Goal: Communication & Community: Answer question/provide support

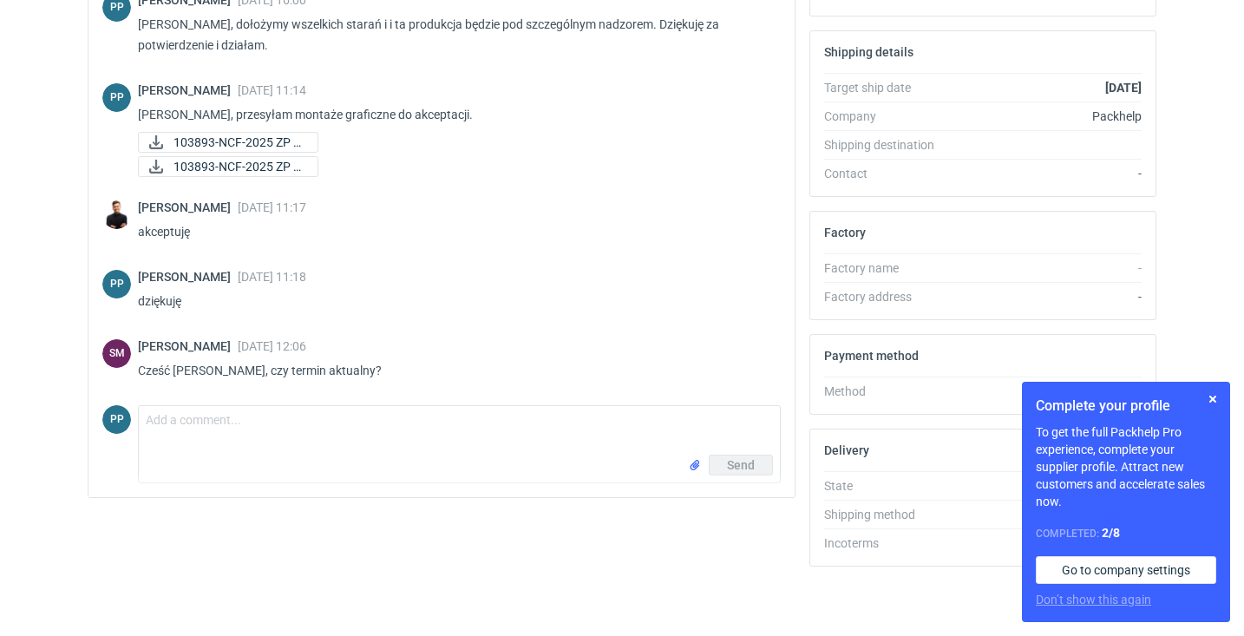
scroll to position [479, 0]
click at [210, 424] on textarea "Comment message" at bounding box center [459, 430] width 641 height 49
drag, startPoint x: 177, startPoint y: 418, endPoint x: 631, endPoint y: 427, distance: 454.0
click at [632, 427] on textarea "do ostatniej chwili zwlekałem z odpowiedzią, ale musimy zakończenie produkcji" at bounding box center [459, 430] width 641 height 49
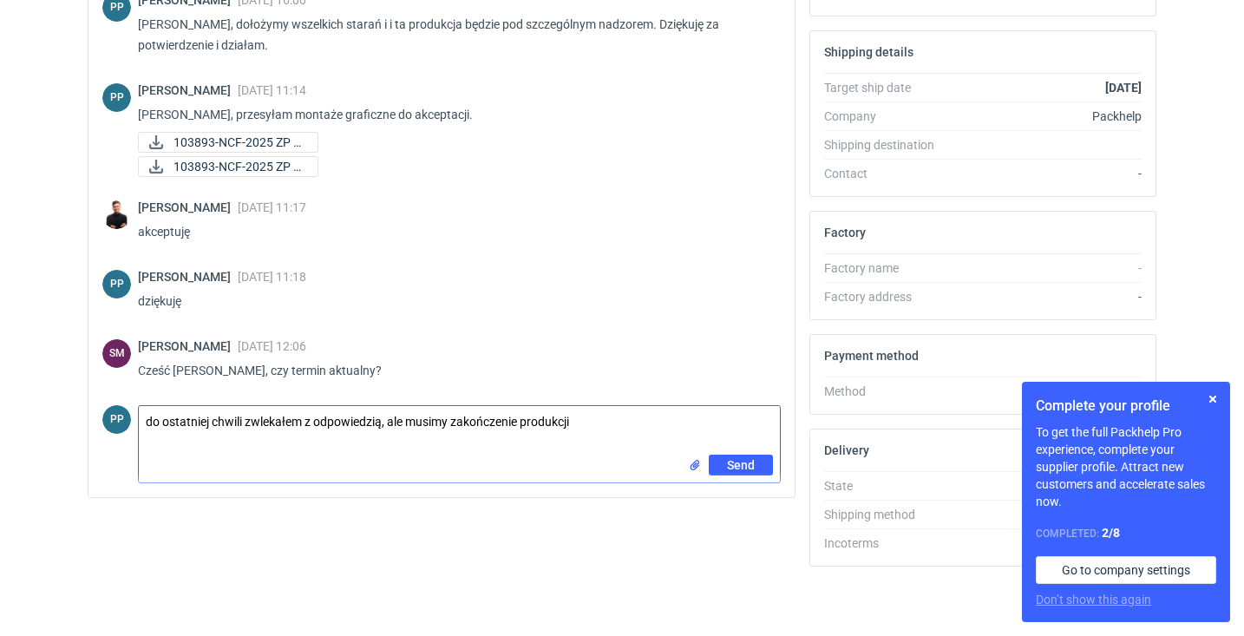
drag, startPoint x: 517, startPoint y: 424, endPoint x: 386, endPoint y: 423, distance: 131.0
click at [386, 423] on textarea "do ostatniej chwili zwlekałem z odpowiedzią, ale musimy zakończenie produkcji" at bounding box center [459, 430] width 641 height 49
click at [654, 422] on textarea "do ostatniej chwili zwlekałem z odpowiedzią, bo myślałem, że da radę, ale jedna…" at bounding box center [459, 430] width 641 height 49
click at [288, 438] on textarea "do ostatniej chwili zwlekałem z odpowiedzią, bo myślałem, że da radę, ale jedna…" at bounding box center [459, 430] width 641 height 49
drag, startPoint x: 288, startPoint y: 438, endPoint x: 273, endPoint y: 440, distance: 15.7
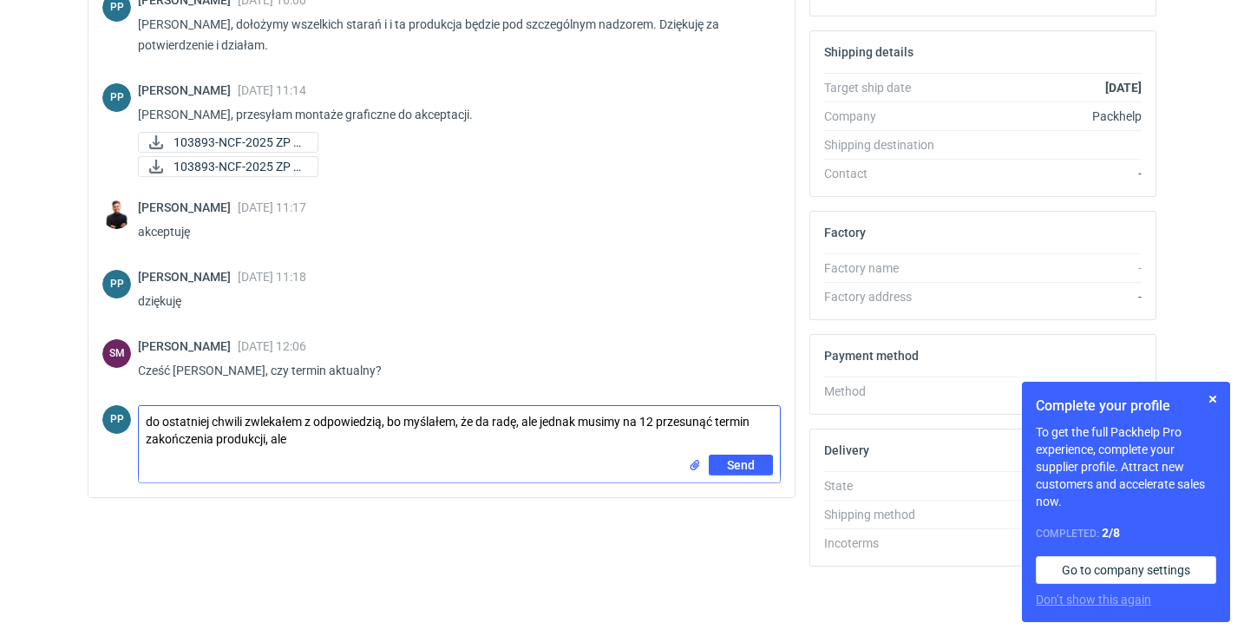
click at [273, 440] on textarea "do ostatniej chwili zwlekałem z odpowiedzią, bo myślałem, że da radę, ale jedna…" at bounding box center [459, 430] width 641 height 49
click at [150, 423] on textarea "do ostatniej chwili zwlekałem z odpowiedzią, bo myślałem, że da radę, ale jedna…" at bounding box center [459, 430] width 641 height 49
click at [277, 438] on textarea "Do ostatniej chwili zwlekałem z odpowiedzią, bo myślałem, że da radę, ale jedna…" at bounding box center [459, 430] width 641 height 49
drag, startPoint x: 428, startPoint y: 440, endPoint x: 372, endPoint y: 440, distance: 55.5
click at [372, 440] on textarea "Do ostatniej chwili zwlekałem z odpowiedzią, bo myślałem, że da radę, ale jedna…" at bounding box center [459, 430] width 641 height 49
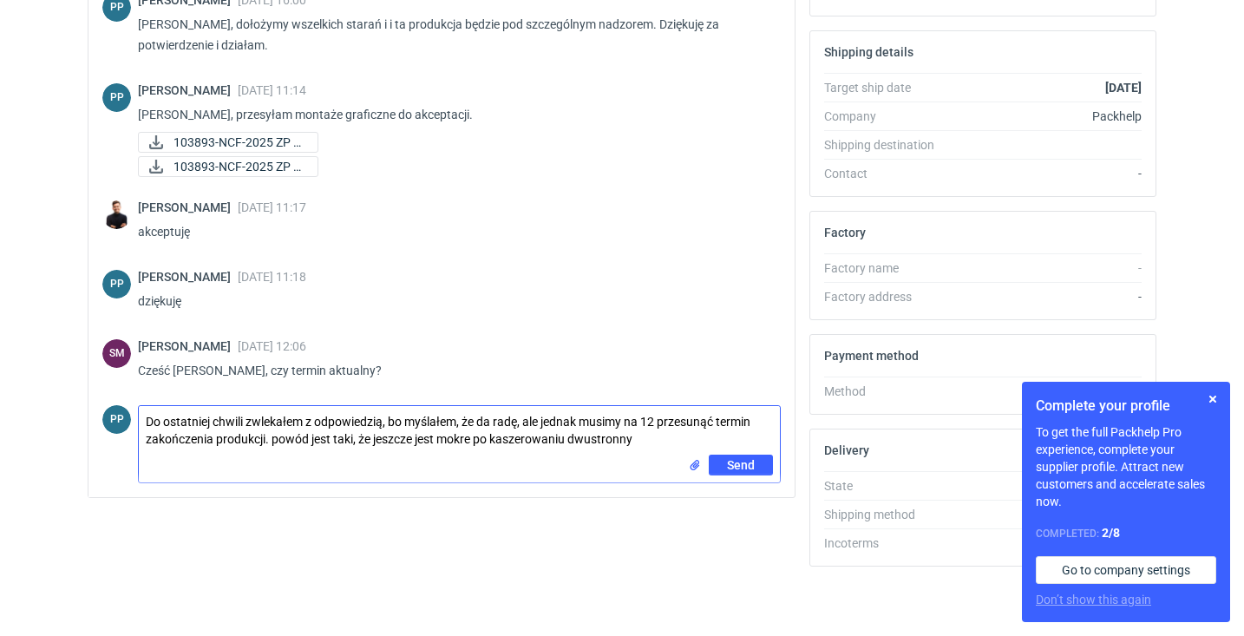
click at [641, 438] on textarea "Do ostatniej chwili zwlekałem z odpowiedzią, bo myślałem, że da radę, ale jedna…" at bounding box center [459, 430] width 641 height 49
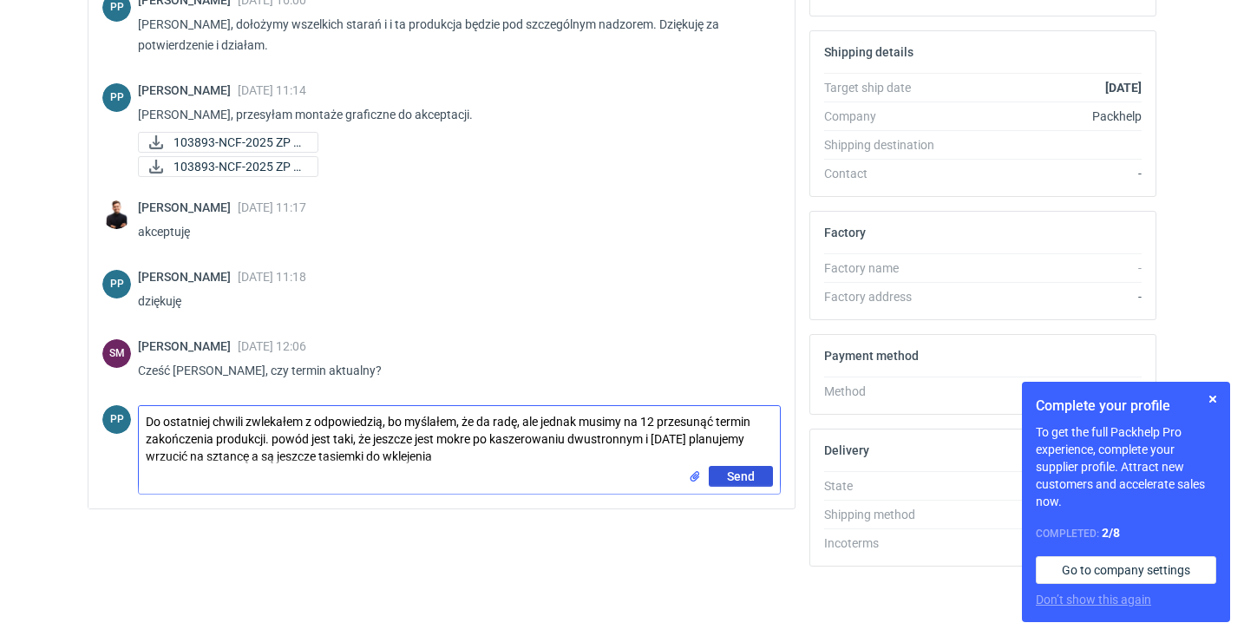
type textarea "Do ostatniej chwili zwlekałem z odpowiedzią, bo myślałem, że da radę, ale jedna…"
click at [745, 476] on span "Send" at bounding box center [741, 476] width 28 height 12
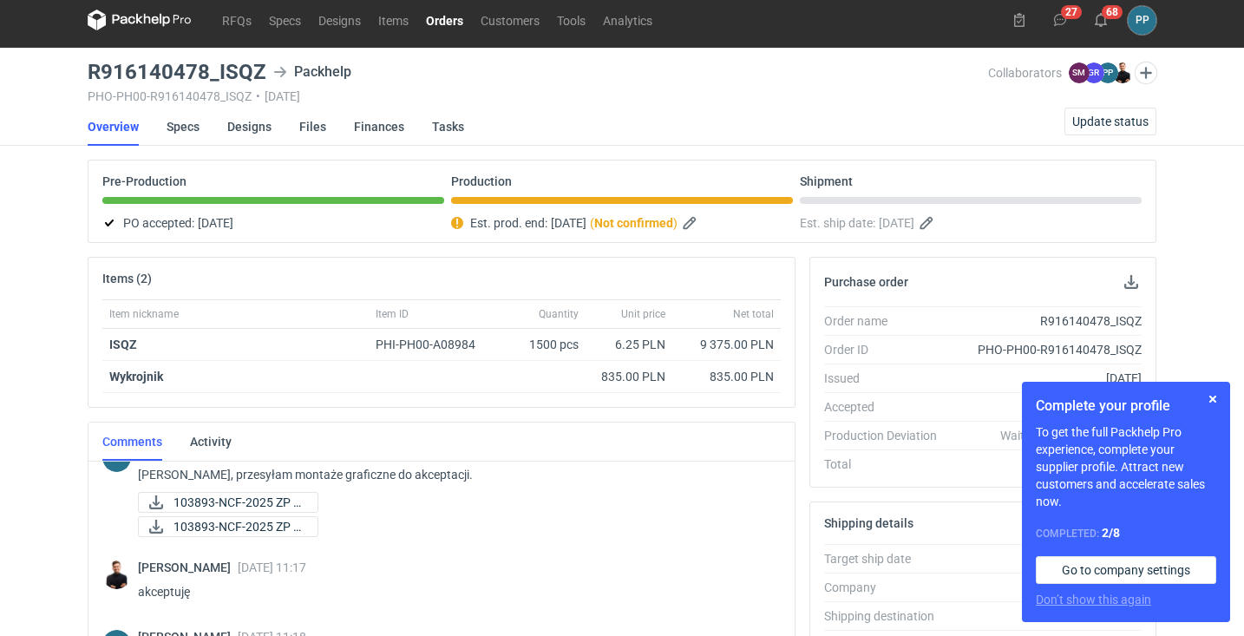
scroll to position [479, 3]
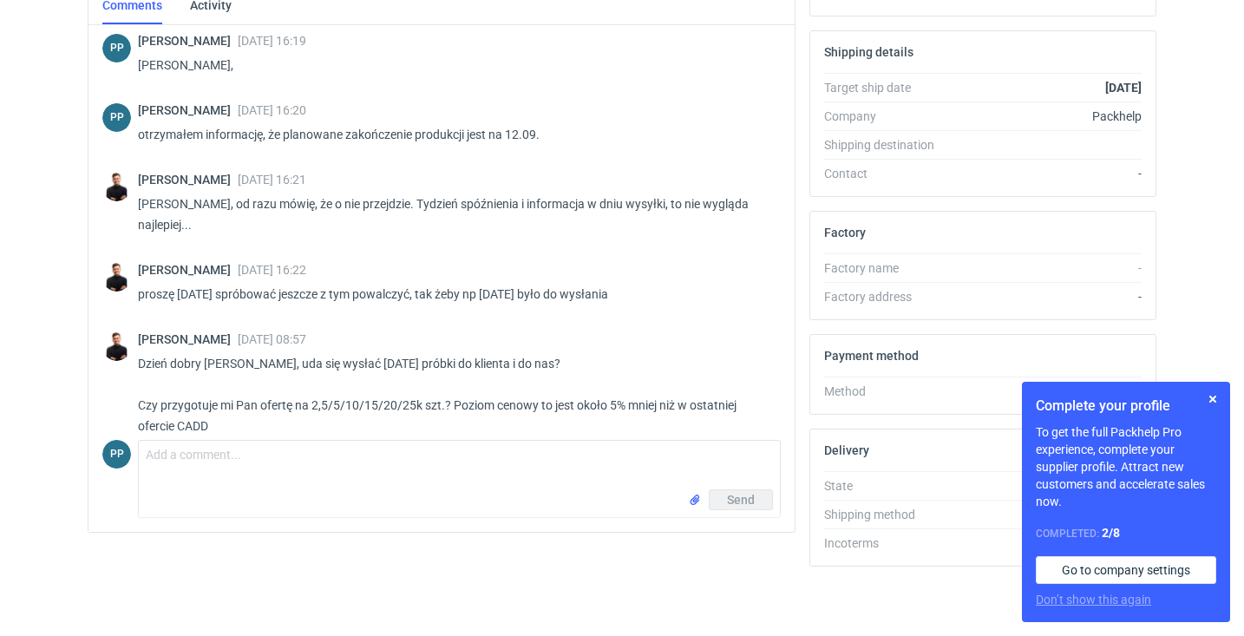
scroll to position [479, 0]
click at [154, 453] on textarea "Comment message" at bounding box center [459, 465] width 641 height 49
type textarea "Panie Tomaszu,"
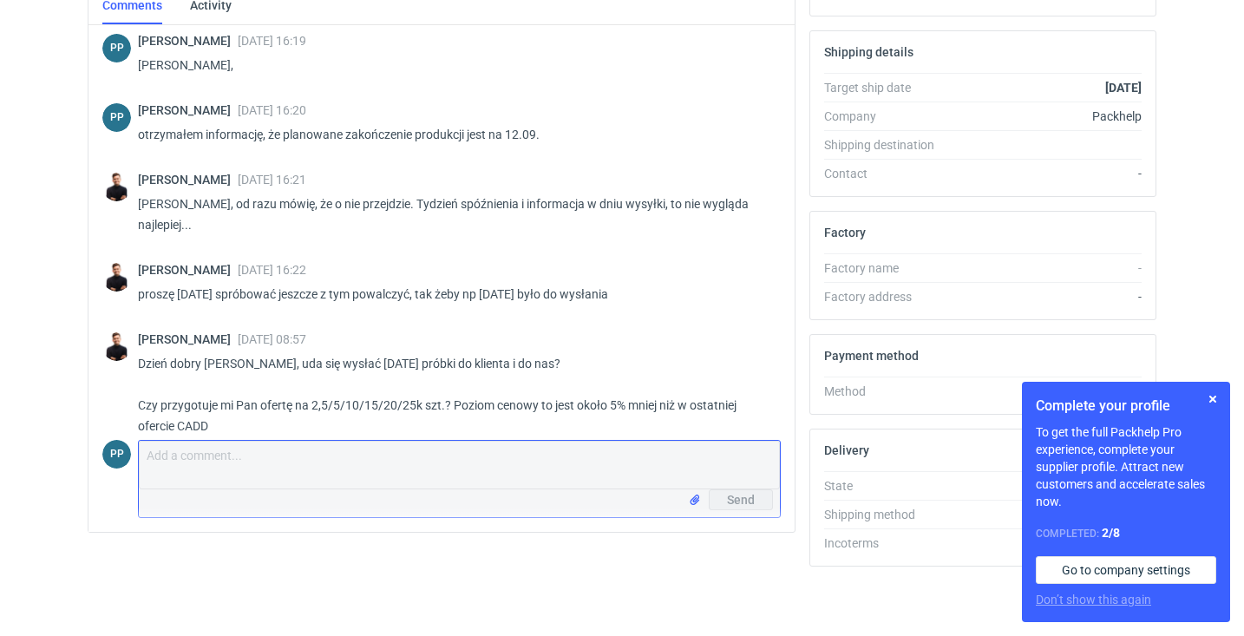
scroll to position [1419, 0]
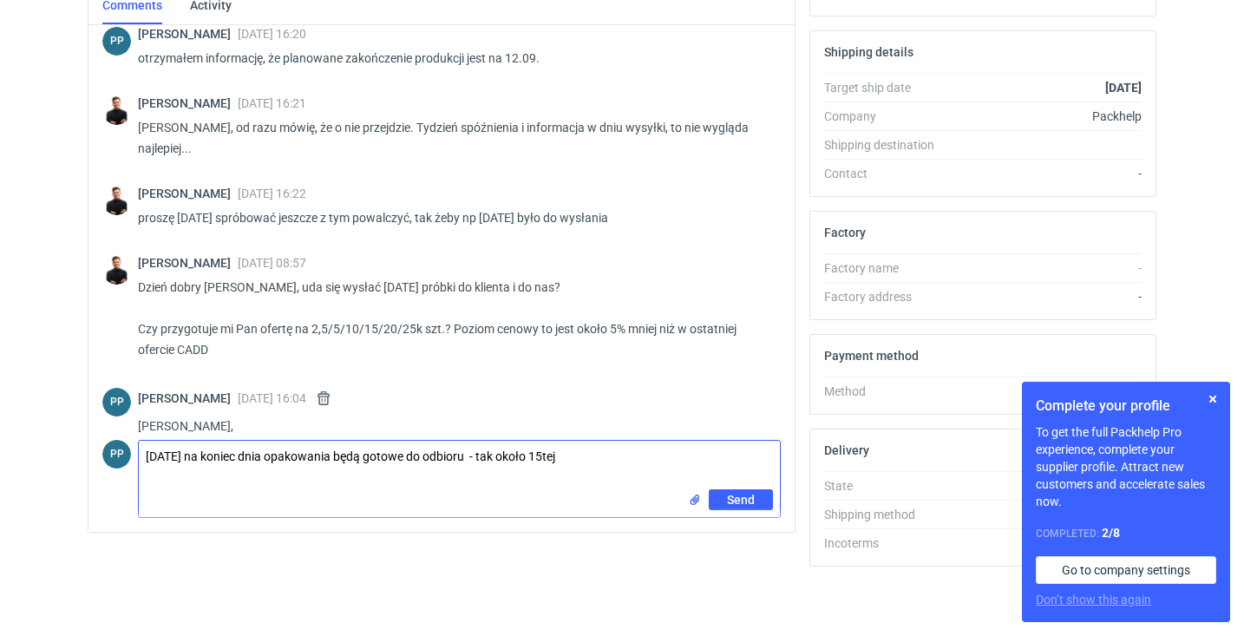
click at [522, 459] on textarea "jutro na koniec dnia opakowania będą gotowe do odbioru - tak około 15tej" at bounding box center [459, 465] width 641 height 49
type textarea "jutro na koniec dnia opakowania będą gotowe do odbioru - tak około godziny 15:0…"
click at [752, 497] on span "Send" at bounding box center [741, 500] width 28 height 12
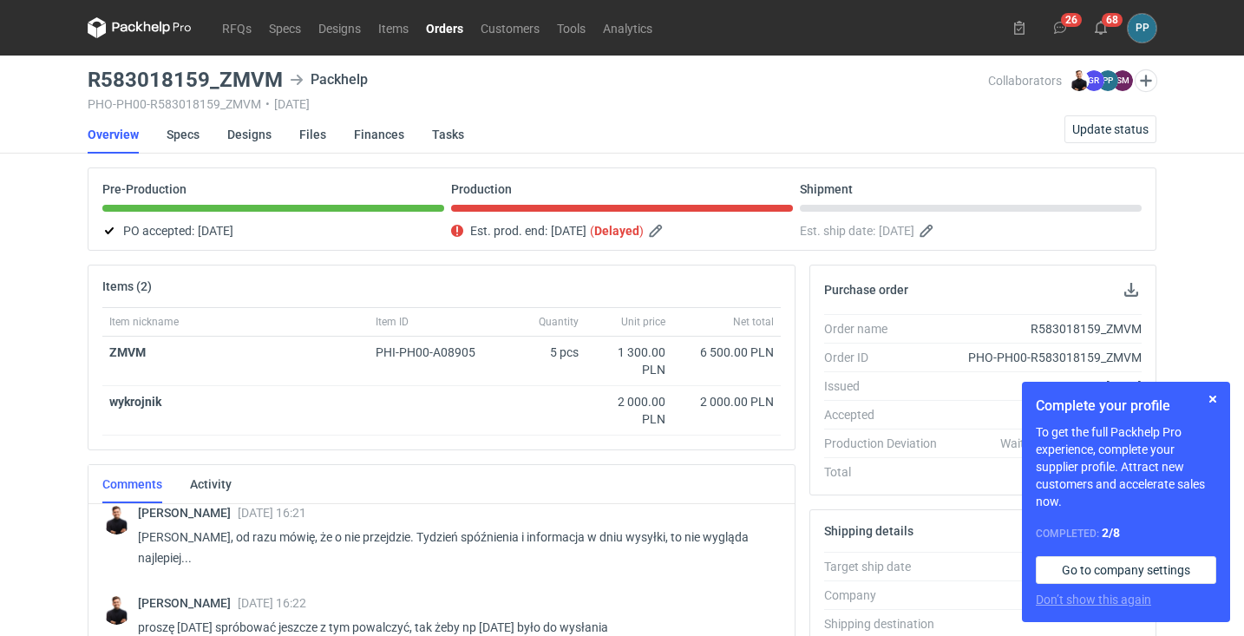
scroll to position [0, 3]
click at [433, 29] on link "Orders" at bounding box center [444, 27] width 55 height 21
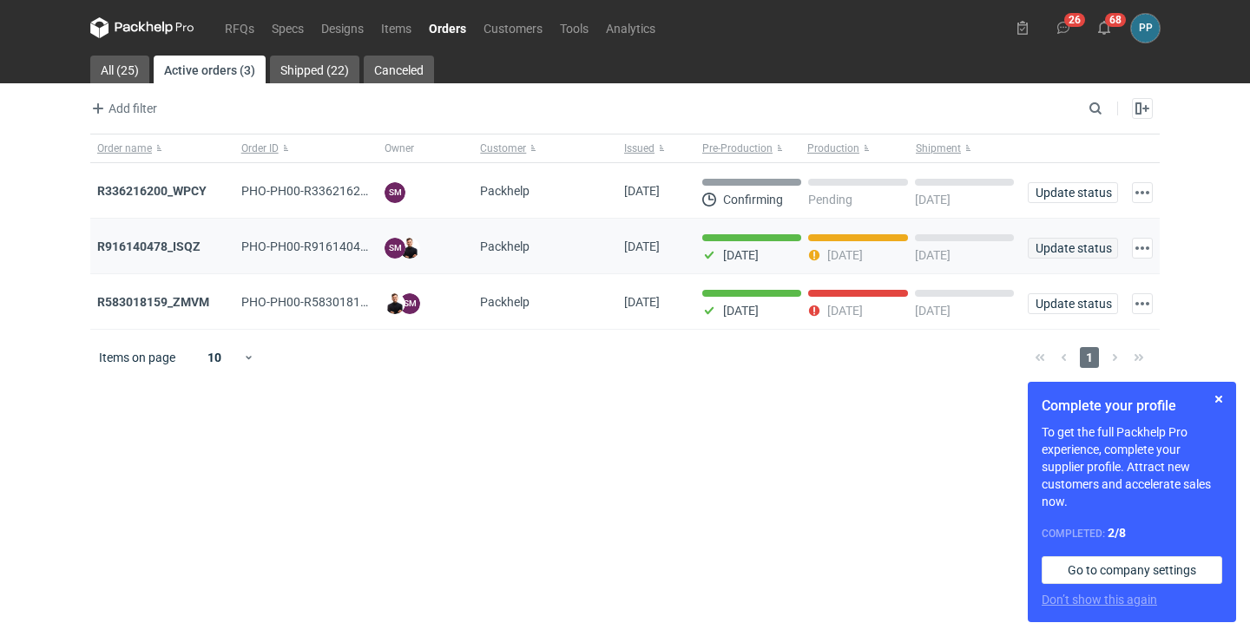
click at [1082, 249] on span "Update status" at bounding box center [1072, 248] width 75 height 12
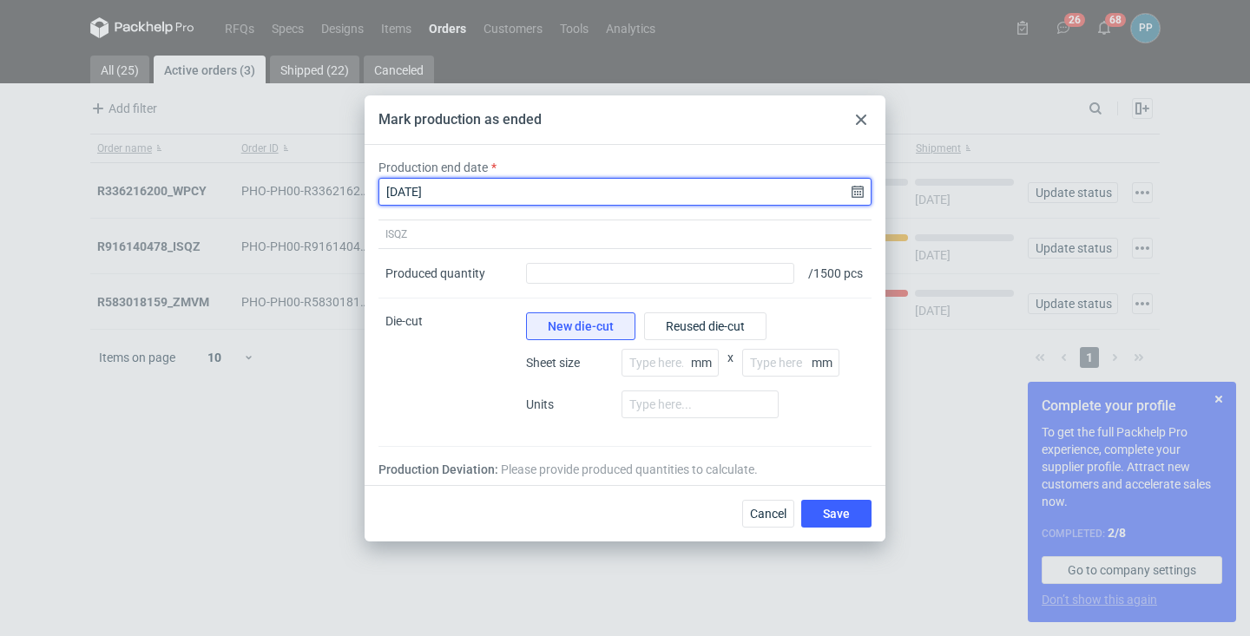
click at [860, 186] on input "2025-09-09" at bounding box center [624, 192] width 493 height 28
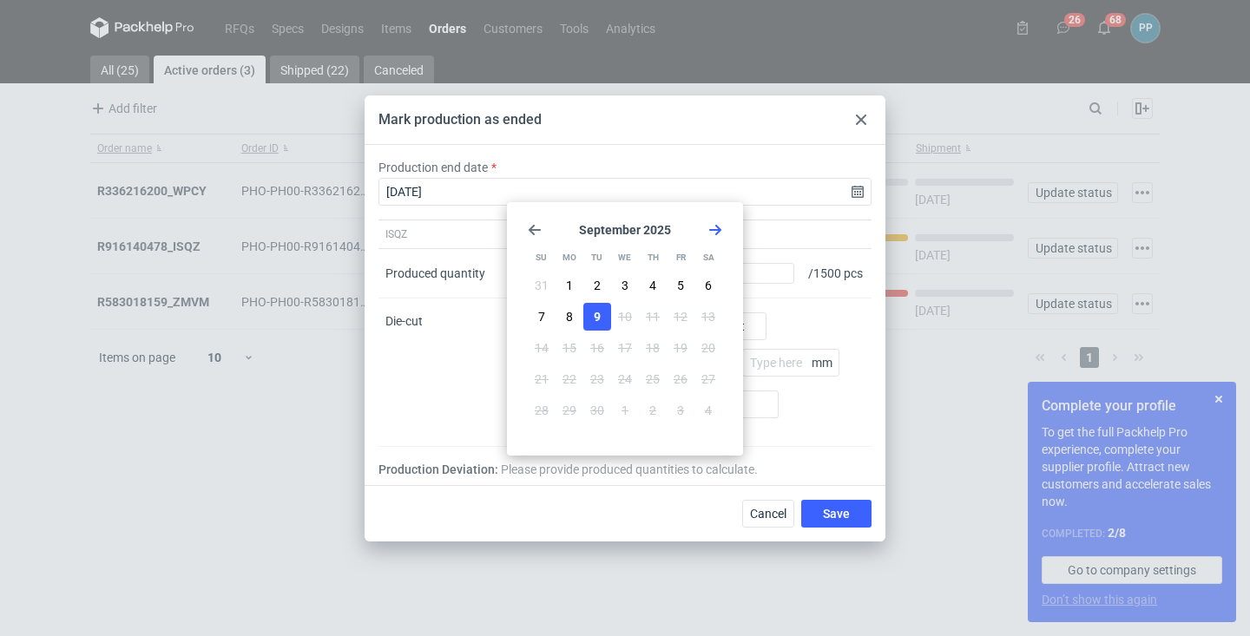
click at [433, 229] on div "ISQZ" at bounding box center [448, 234] width 141 height 28
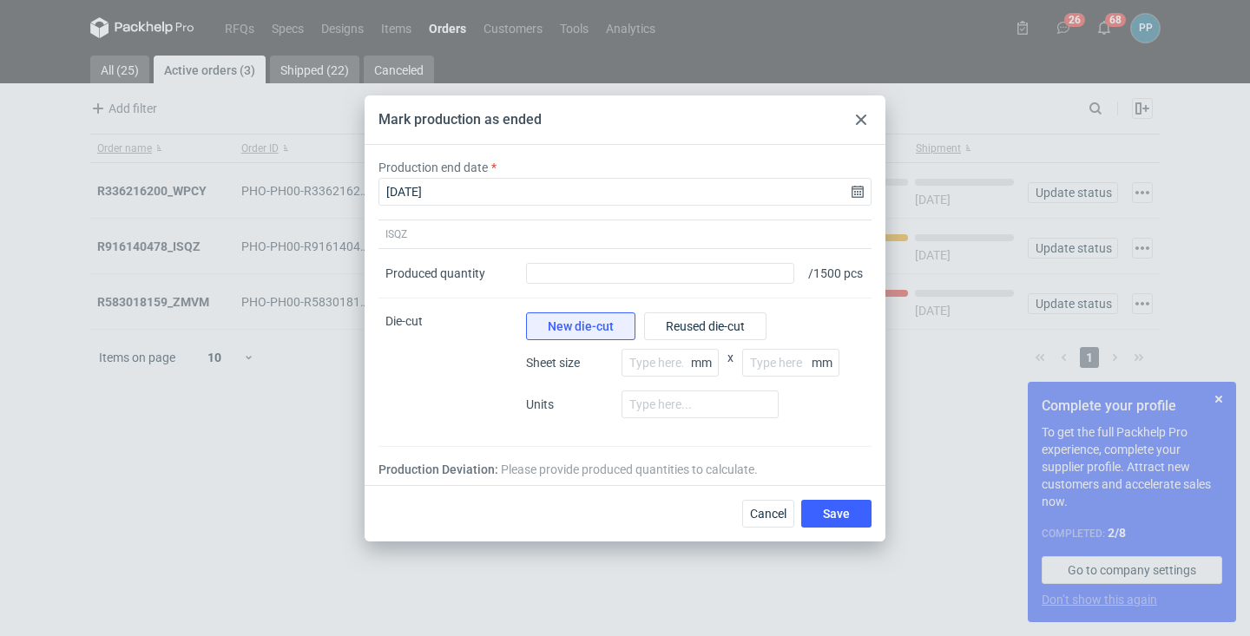
click at [859, 115] on icon at bounding box center [861, 120] width 10 height 10
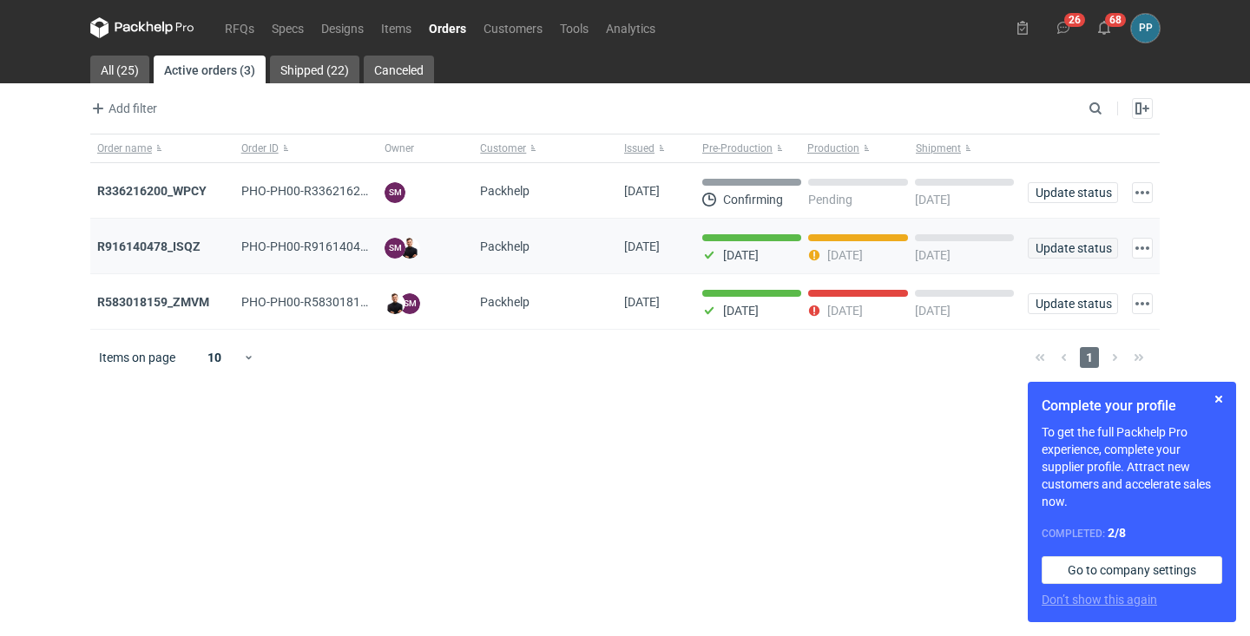
click at [1083, 248] on span "Update status" at bounding box center [1072, 248] width 75 height 12
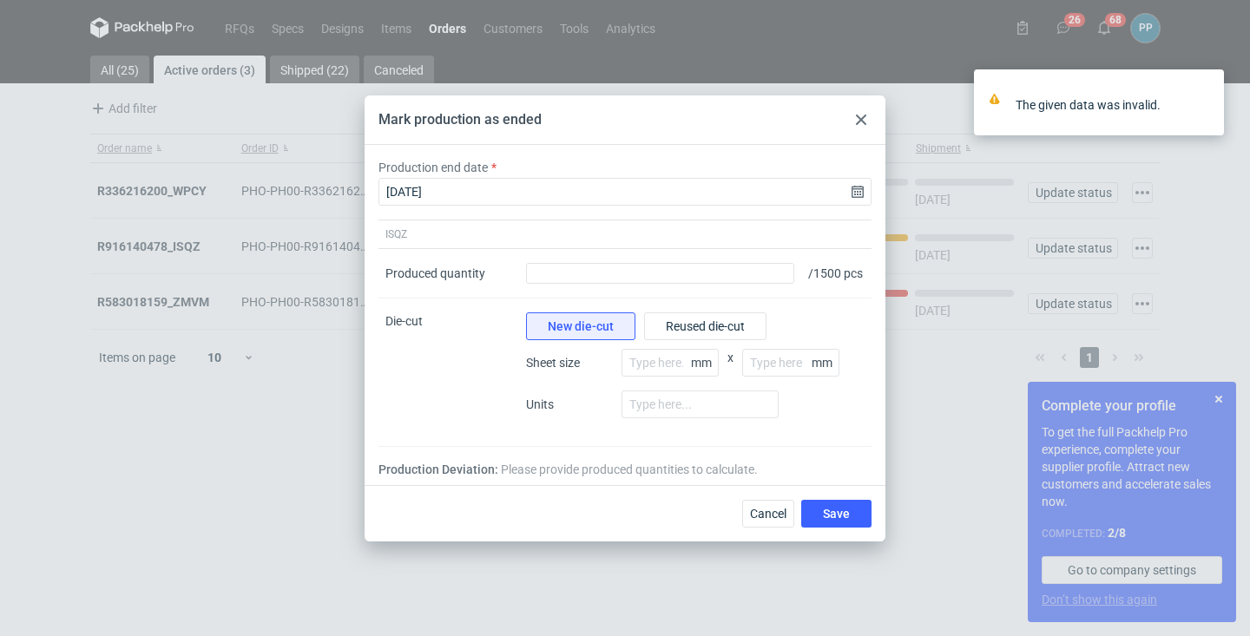
click at [862, 115] on use at bounding box center [861, 120] width 10 height 10
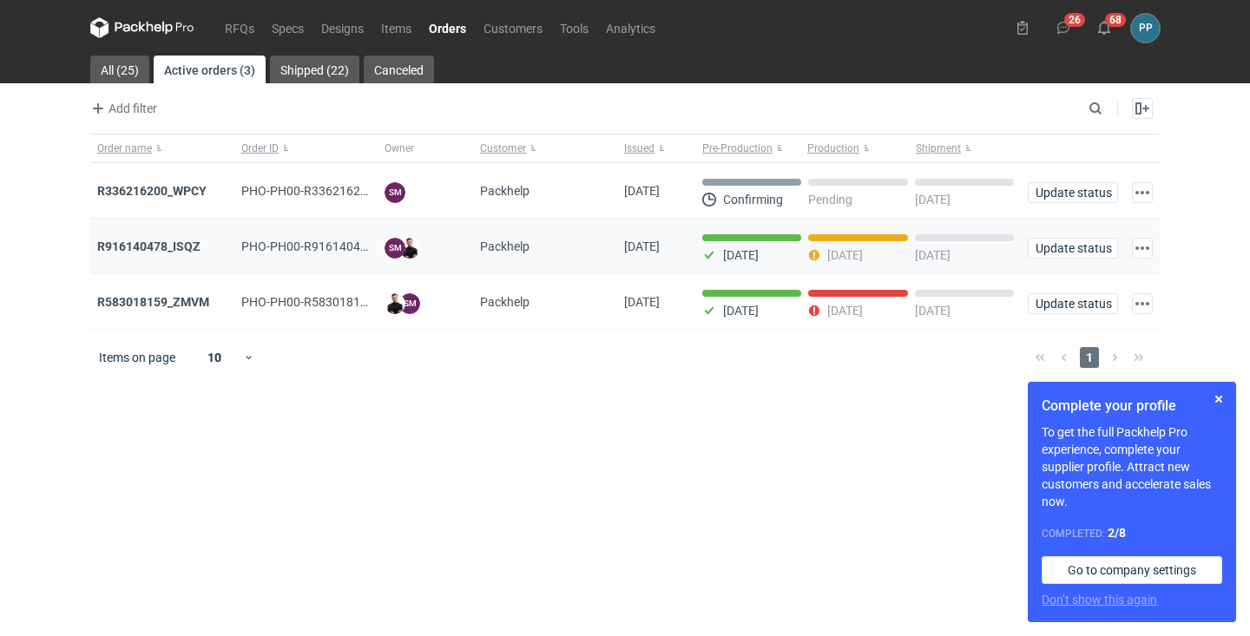
click at [962, 236] on div "[DATE]" at bounding box center [964, 248] width 99 height 28
click at [1085, 246] on span "Update status" at bounding box center [1072, 248] width 75 height 12
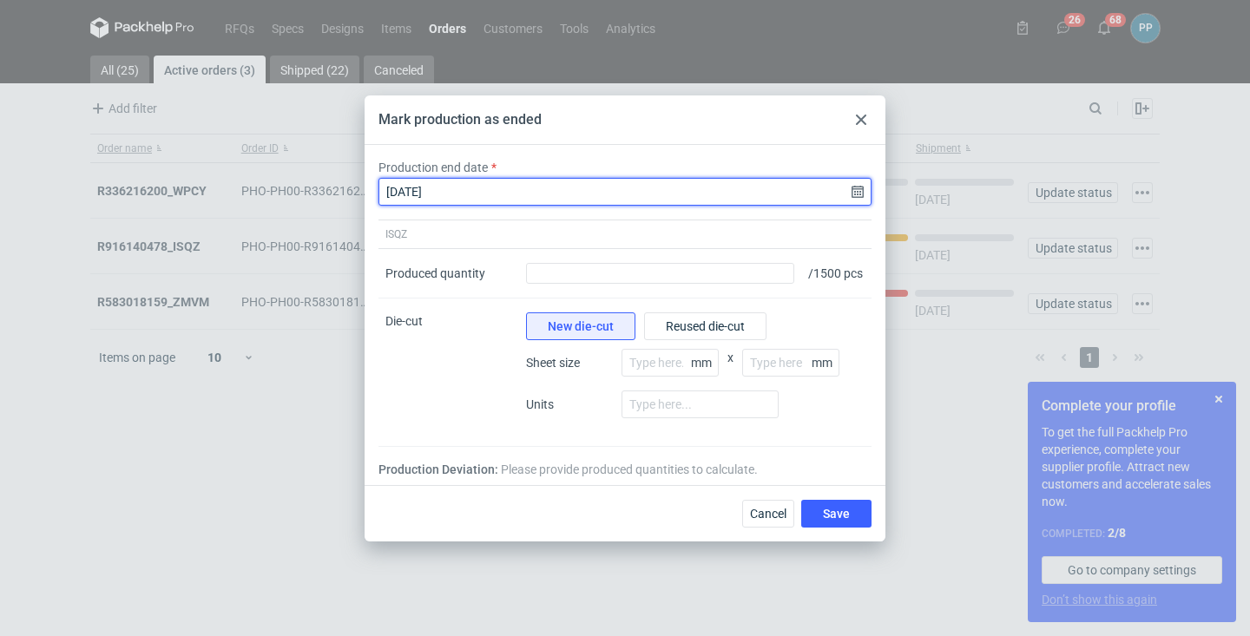
click at [860, 184] on input "2025-09-09" at bounding box center [624, 192] width 493 height 28
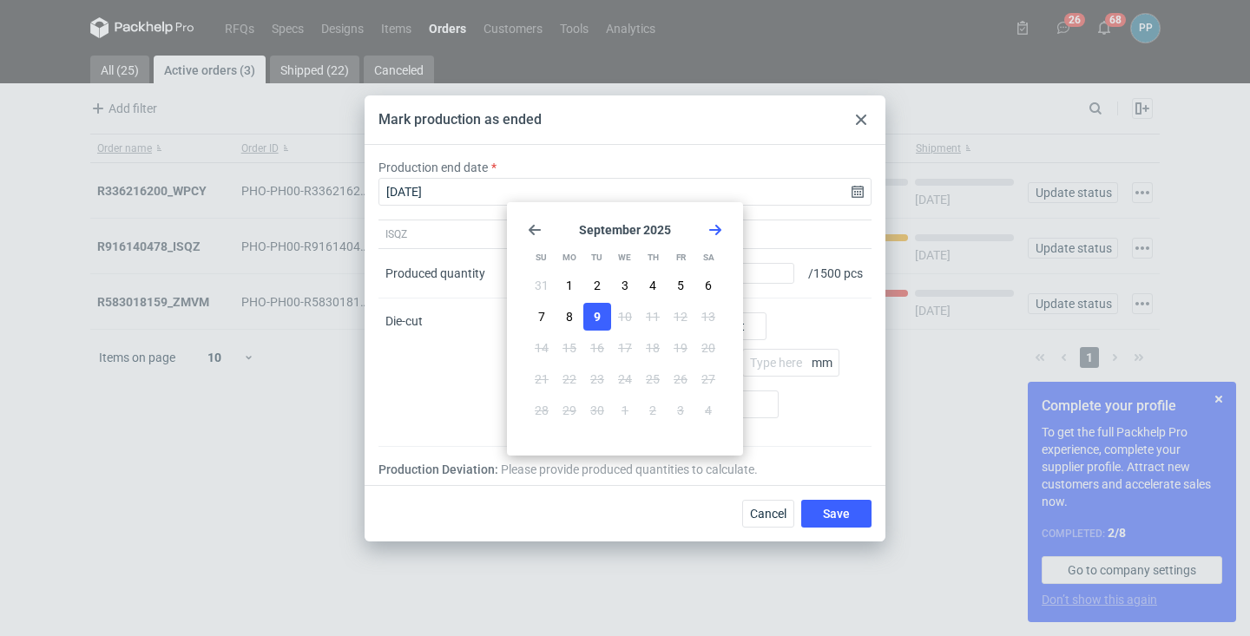
click at [721, 230] on use "Go forward 1 month" at bounding box center [715, 230] width 12 height 10
click at [529, 227] on icon "Go back 1 month" at bounding box center [535, 230] width 14 height 14
click at [468, 188] on input "2025-09-09" at bounding box center [624, 192] width 493 height 28
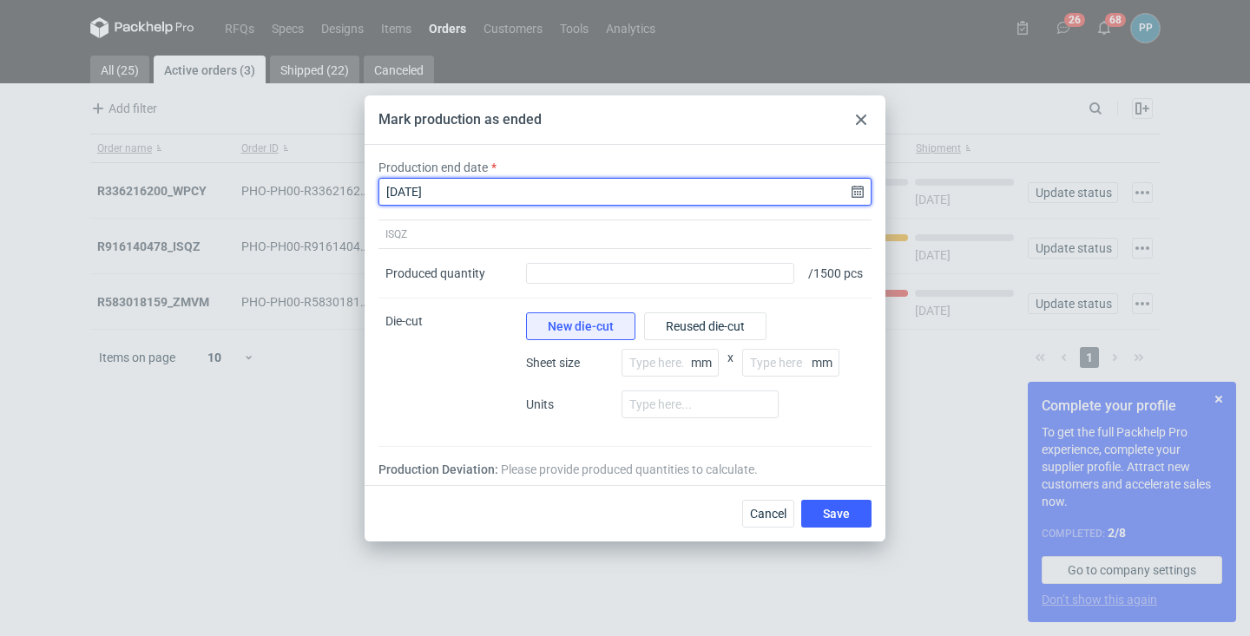
click at [464, 184] on input "2025-09-09" at bounding box center [624, 192] width 493 height 28
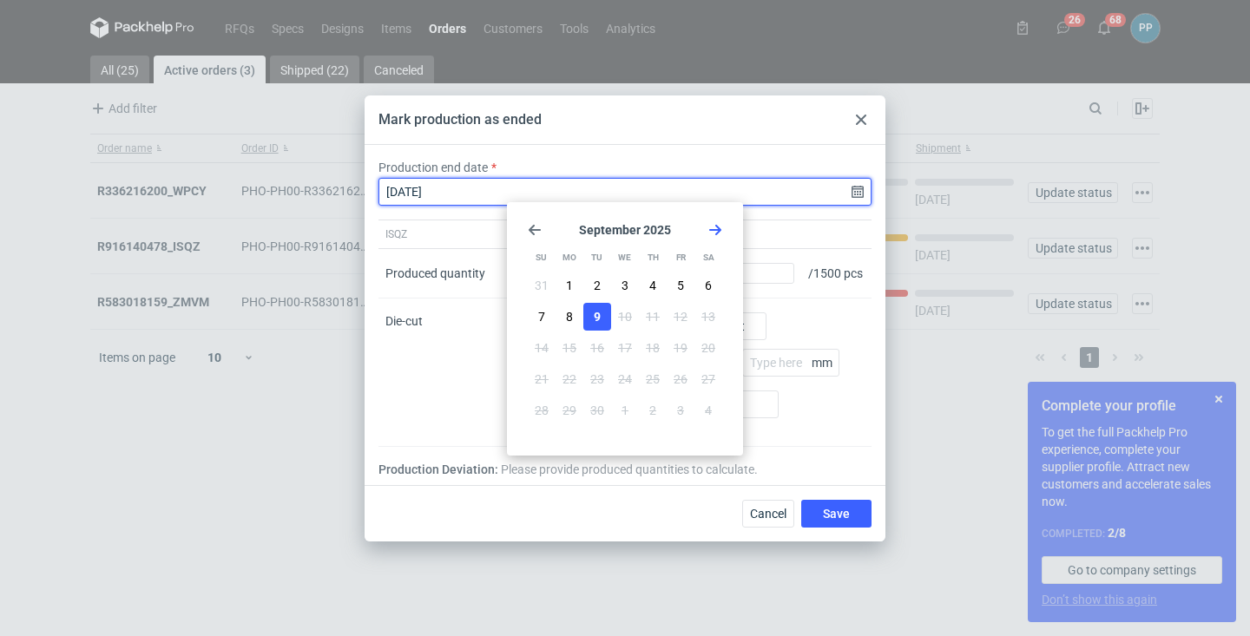
click at [464, 184] on input "2025-09-09" at bounding box center [624, 192] width 493 height 28
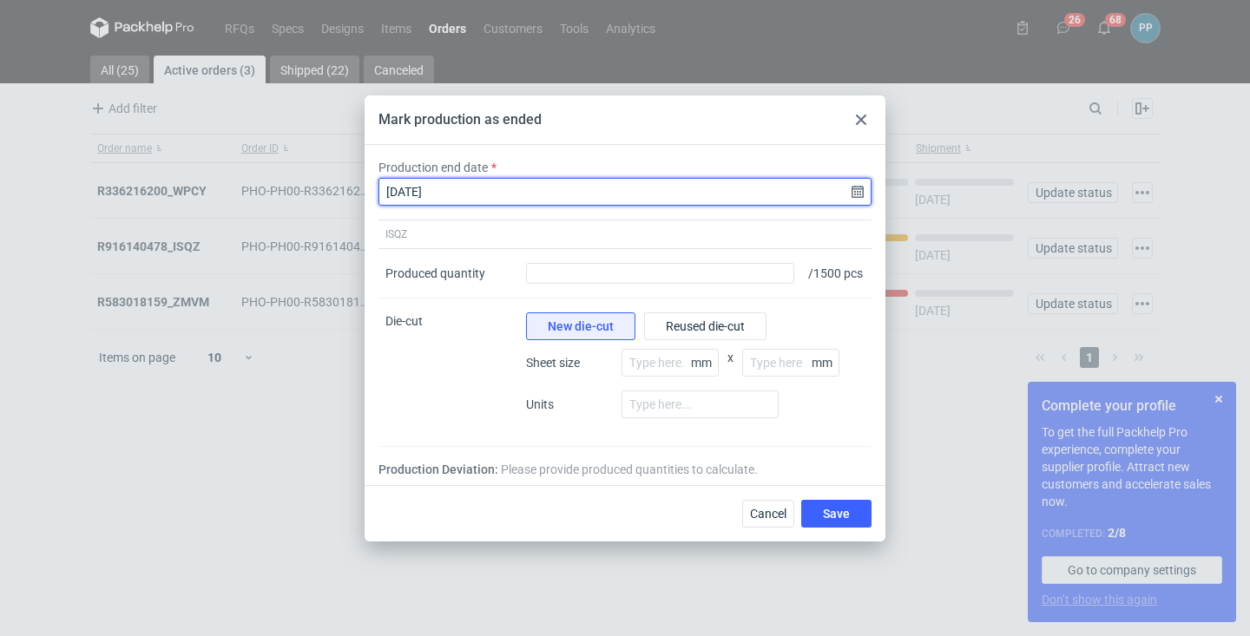
type input "2025-09-09"
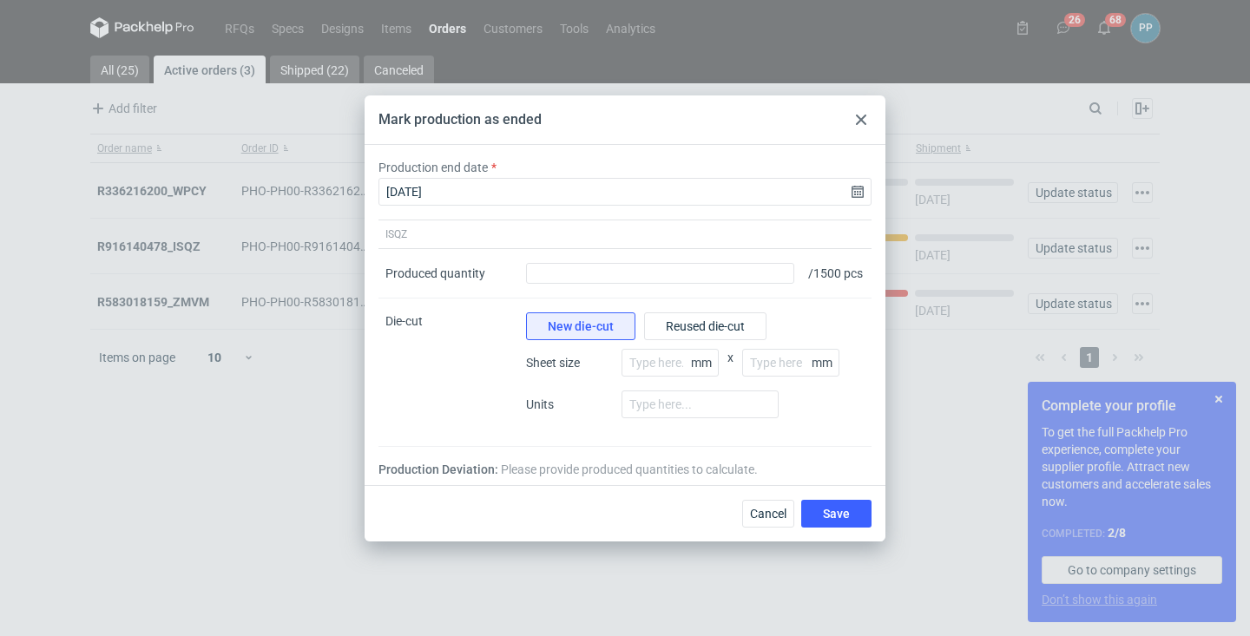
click at [862, 116] on icon at bounding box center [861, 120] width 10 height 10
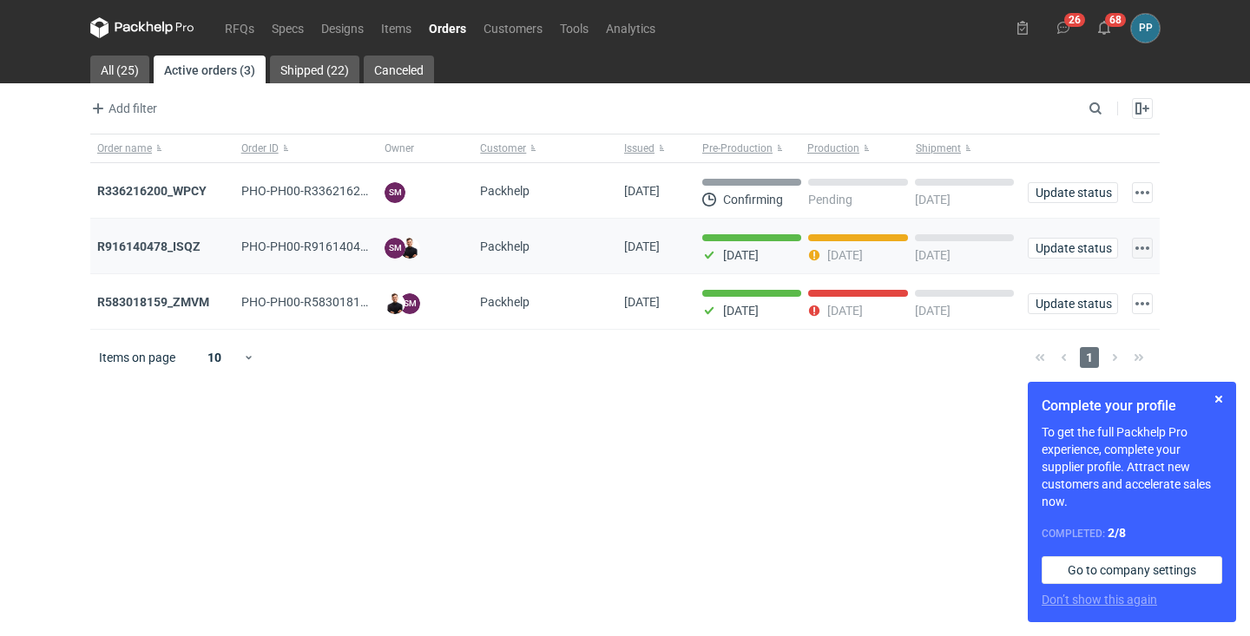
click at [1146, 245] on button "button" at bounding box center [1142, 248] width 21 height 21
click at [1069, 281] on link "Go to order" at bounding box center [1066, 287] width 160 height 28
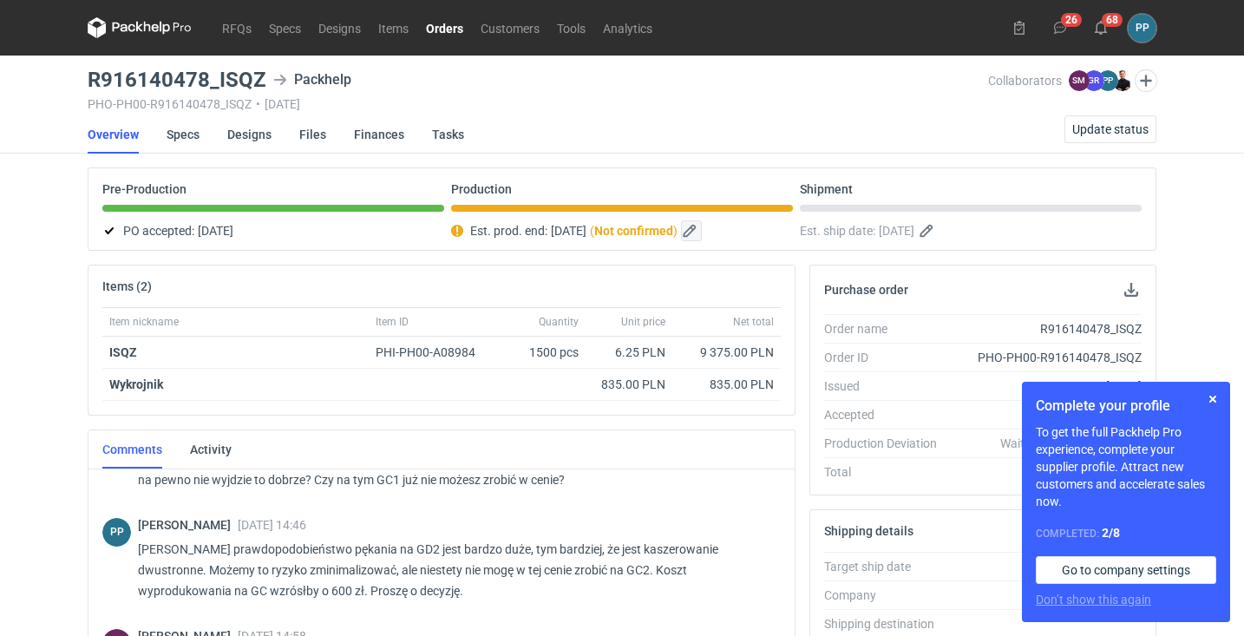
click at [702, 229] on button "button" at bounding box center [691, 230] width 21 height 21
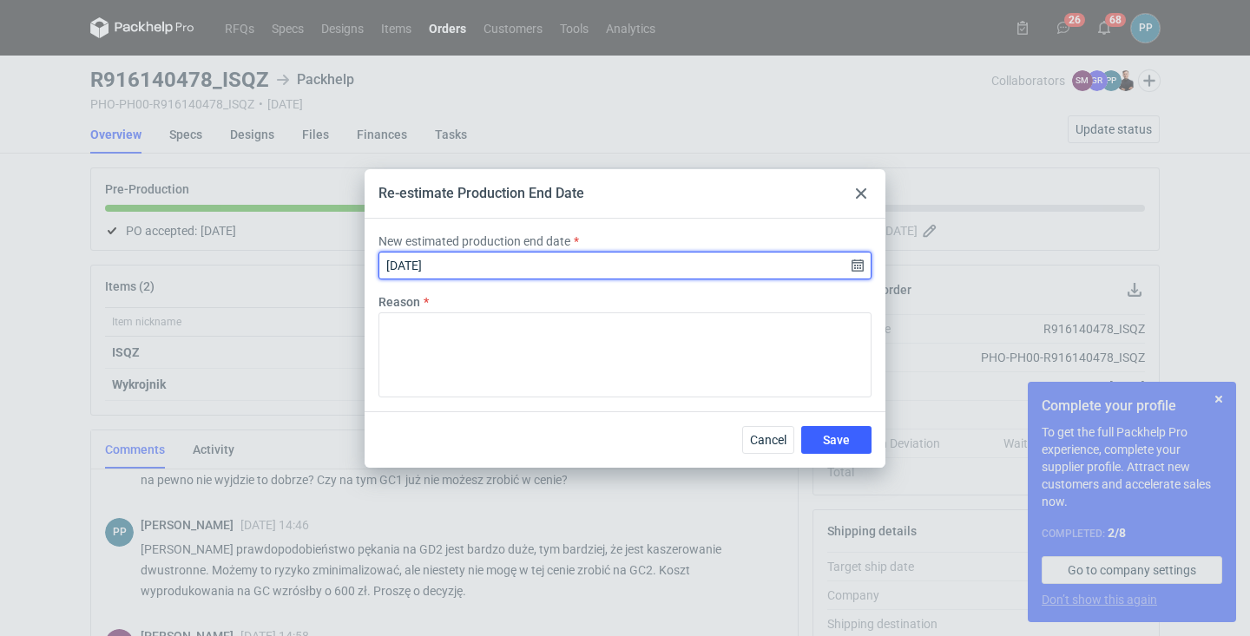
click at [463, 257] on input "2025-09-10" at bounding box center [624, 266] width 493 height 28
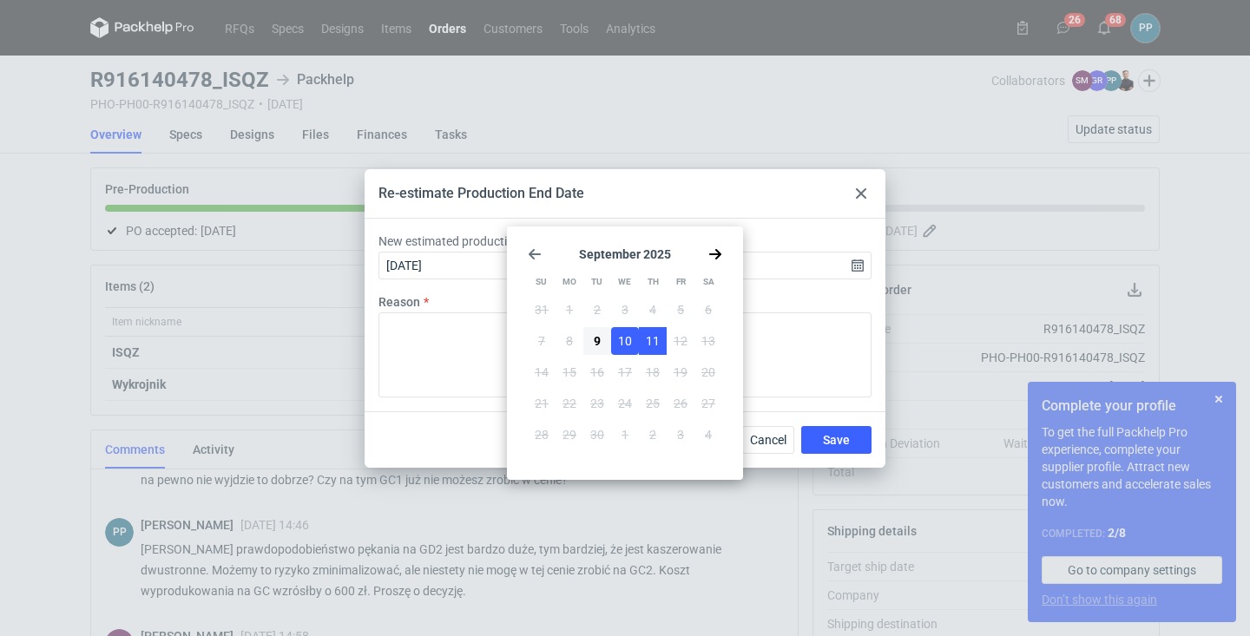
click at [653, 346] on span "11" at bounding box center [653, 340] width 14 height 17
type input "2025-09-11"
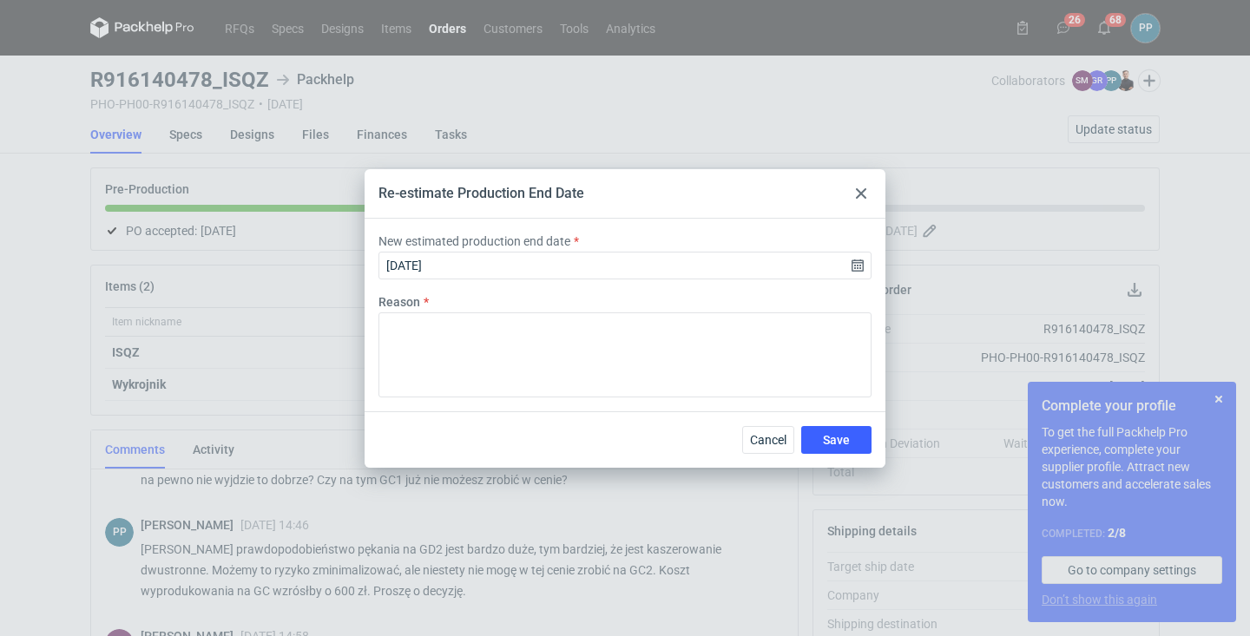
click at [873, 266] on div "New estimated production end date 2025-09-11" at bounding box center [624, 256] width 507 height 47
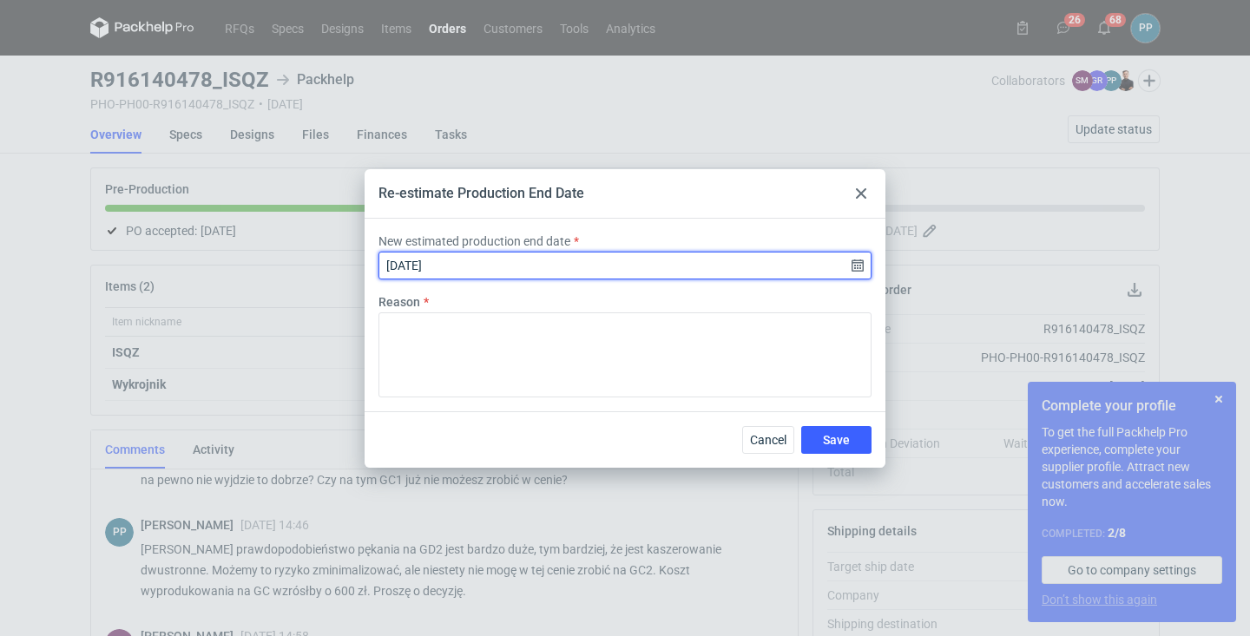
click at [864, 266] on input "2025-09-11" at bounding box center [624, 266] width 493 height 28
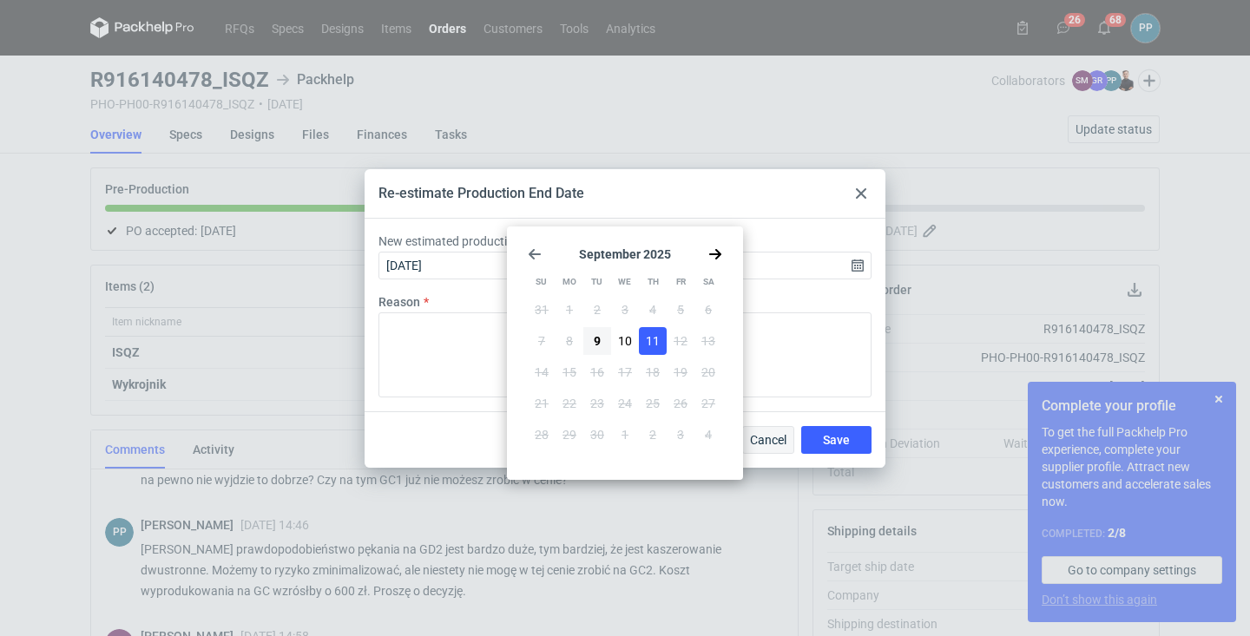
click at [760, 444] on span "Cancel" at bounding box center [768, 440] width 36 height 12
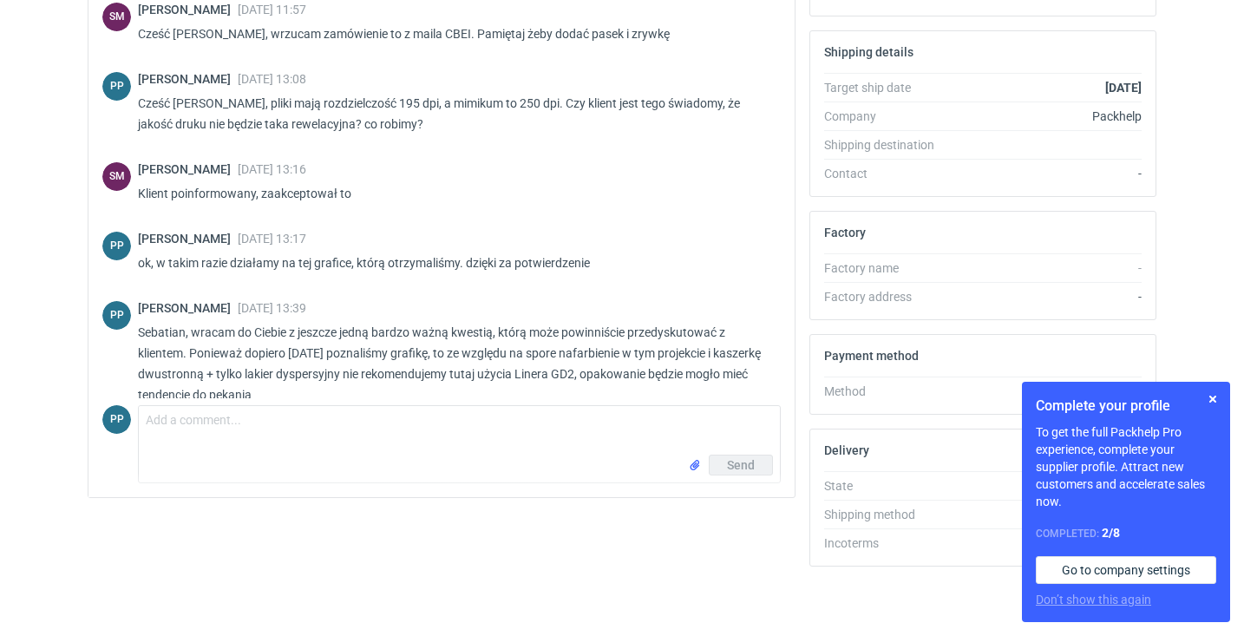
scroll to position [-10, 0]
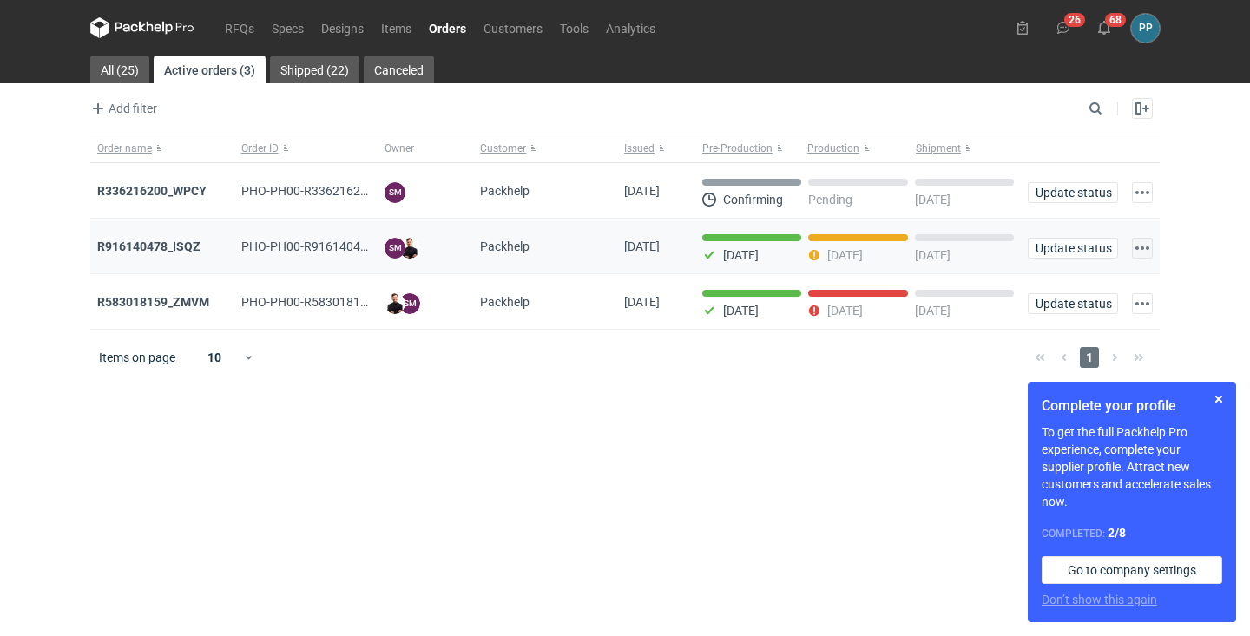
click at [1136, 251] on button "button" at bounding box center [1142, 248] width 21 height 21
click at [1074, 279] on link "Go to order" at bounding box center [1066, 287] width 160 height 28
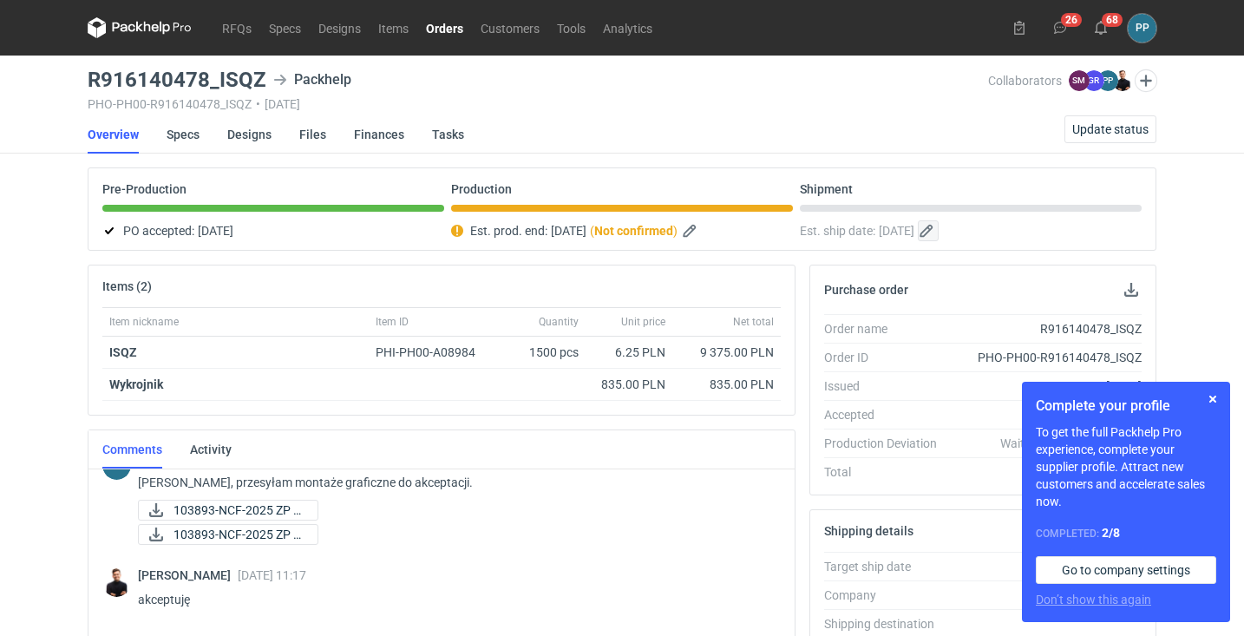
click at [939, 227] on button "button" at bounding box center [928, 230] width 21 height 21
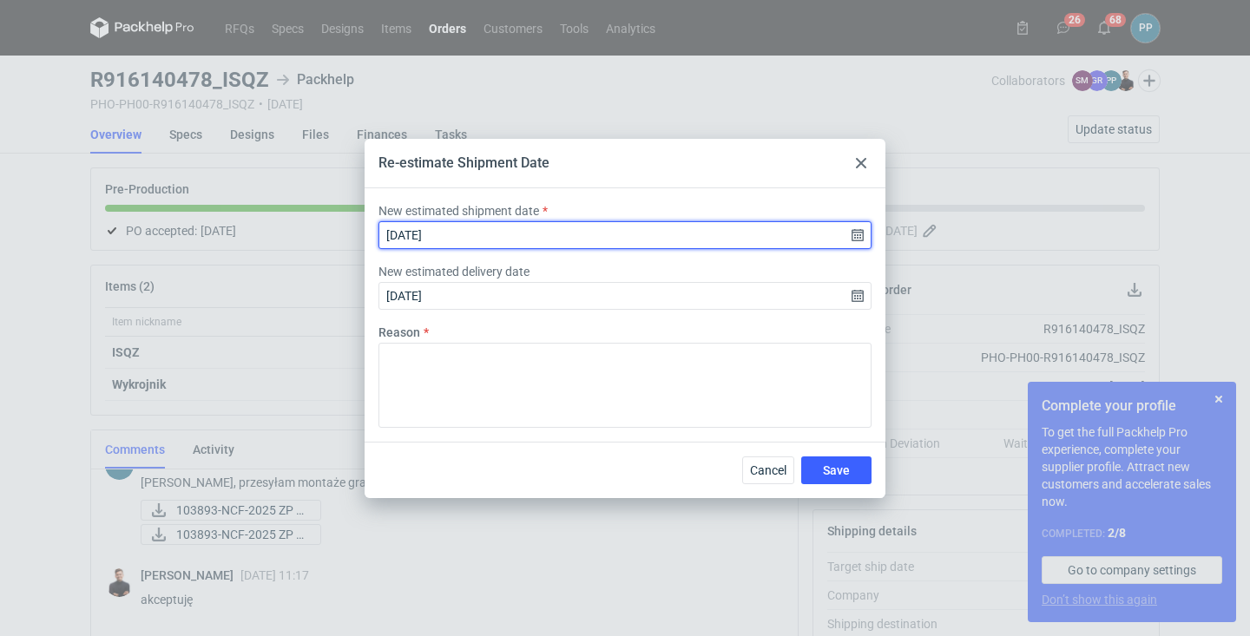
click at [856, 236] on input "2025-09-11" at bounding box center [624, 235] width 493 height 28
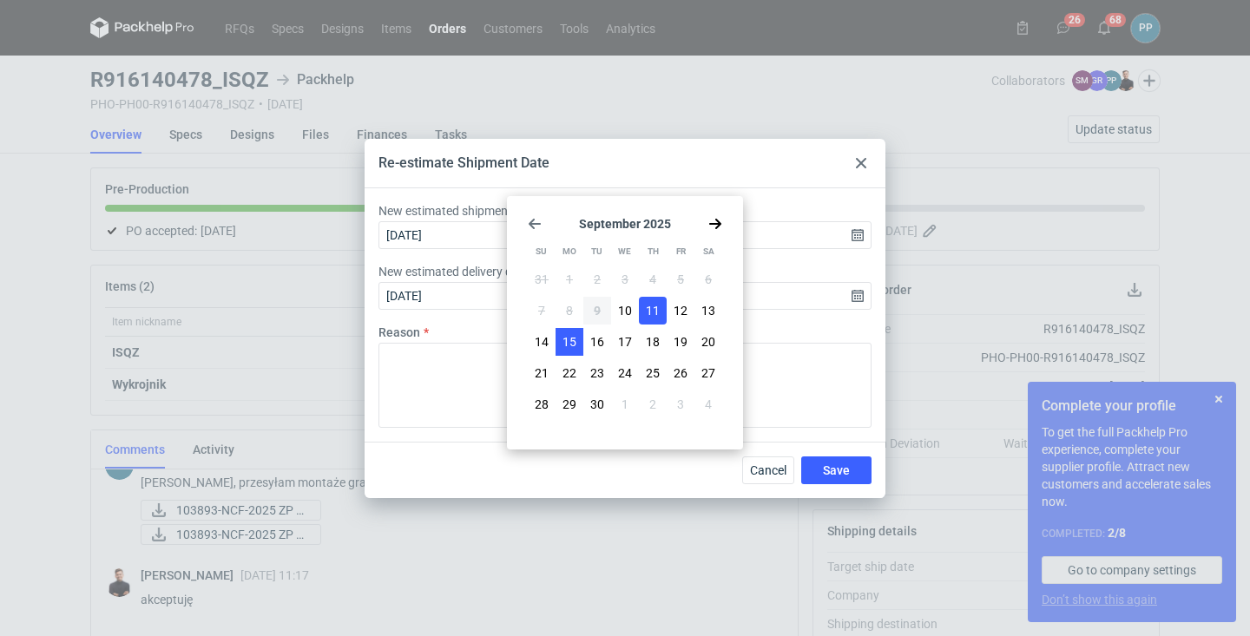
click at [574, 339] on span "15" at bounding box center [569, 341] width 14 height 17
type input "2025-09-15"
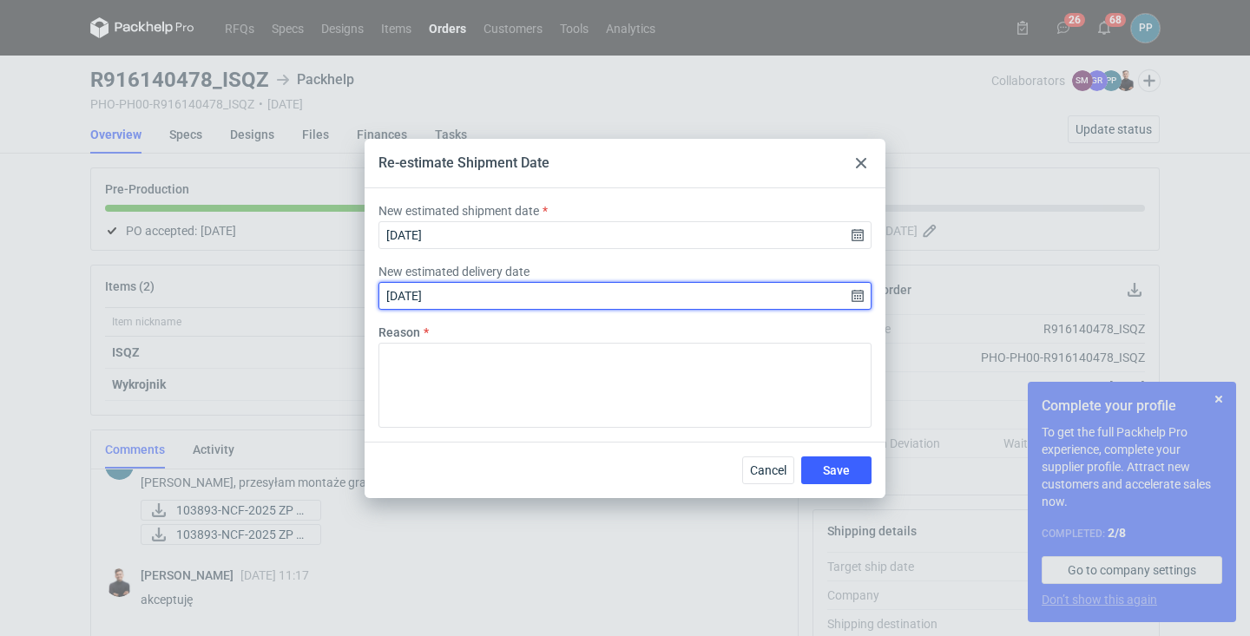
click at [856, 293] on input "2025-09-11" at bounding box center [624, 296] width 493 height 28
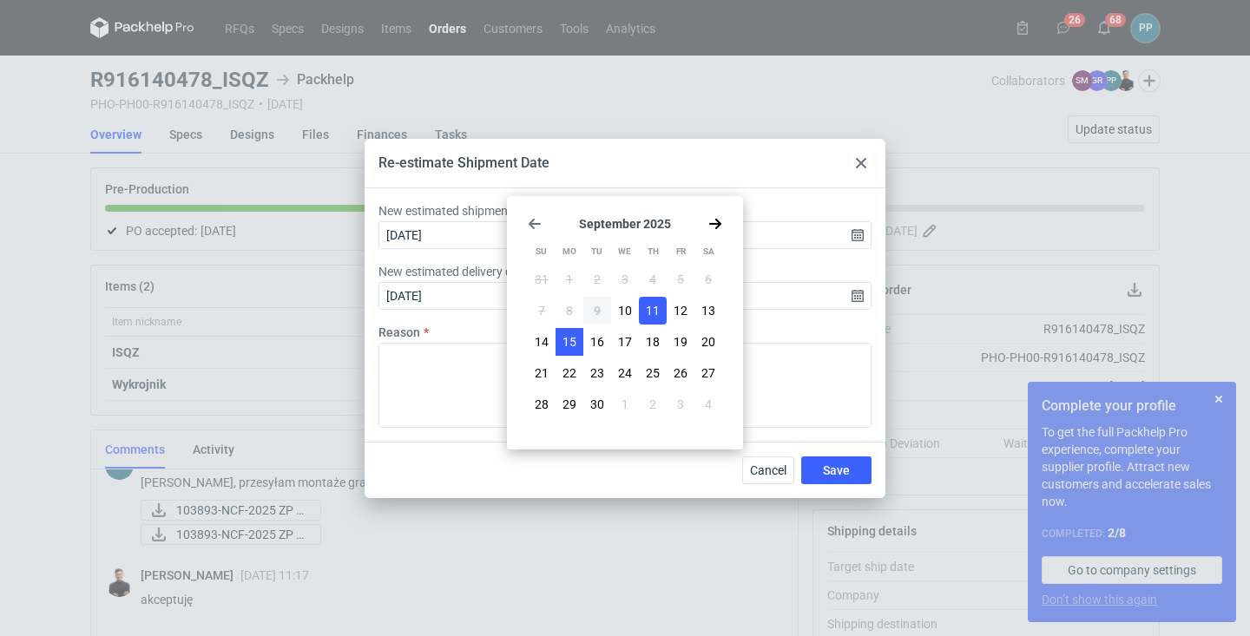
click at [573, 338] on span "15" at bounding box center [569, 341] width 14 height 17
type input "2025-09-15"
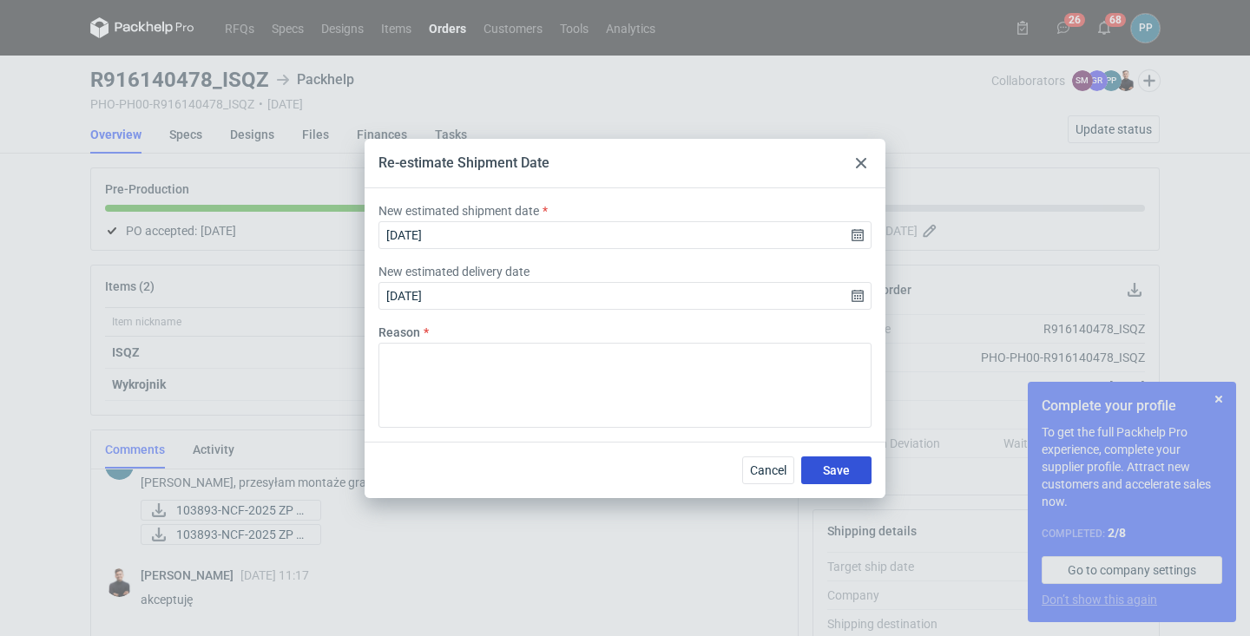
click at [831, 466] on span "Save" at bounding box center [836, 470] width 27 height 12
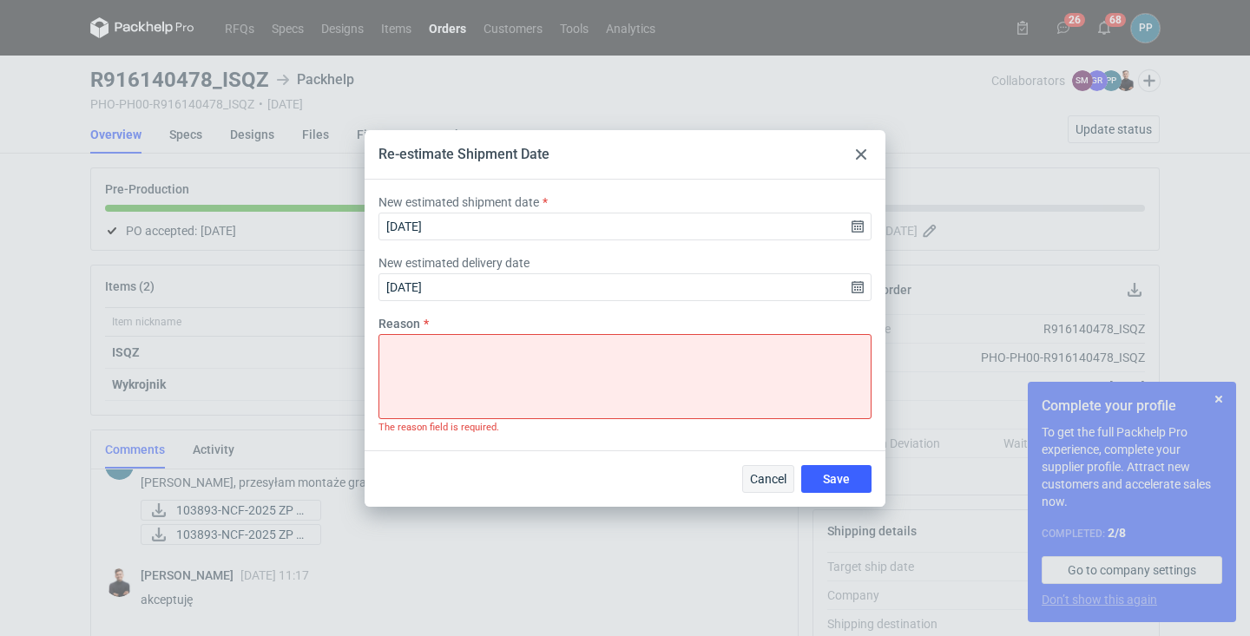
click at [767, 480] on span "Cancel" at bounding box center [768, 479] width 36 height 12
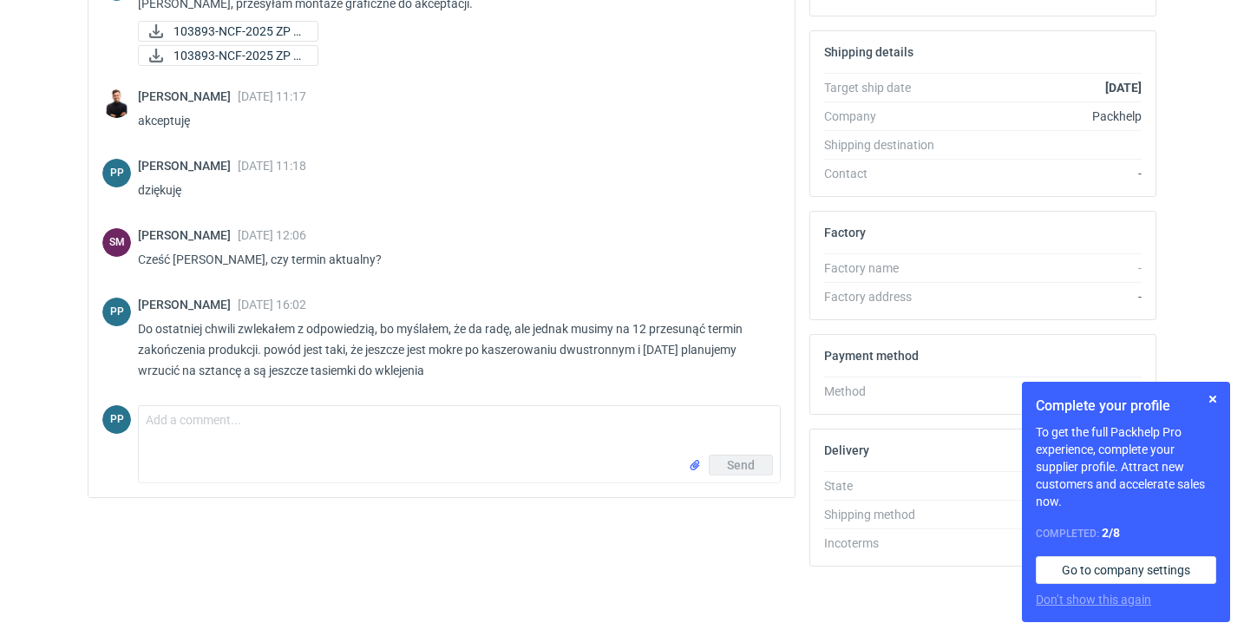
scroll to position [479, 0]
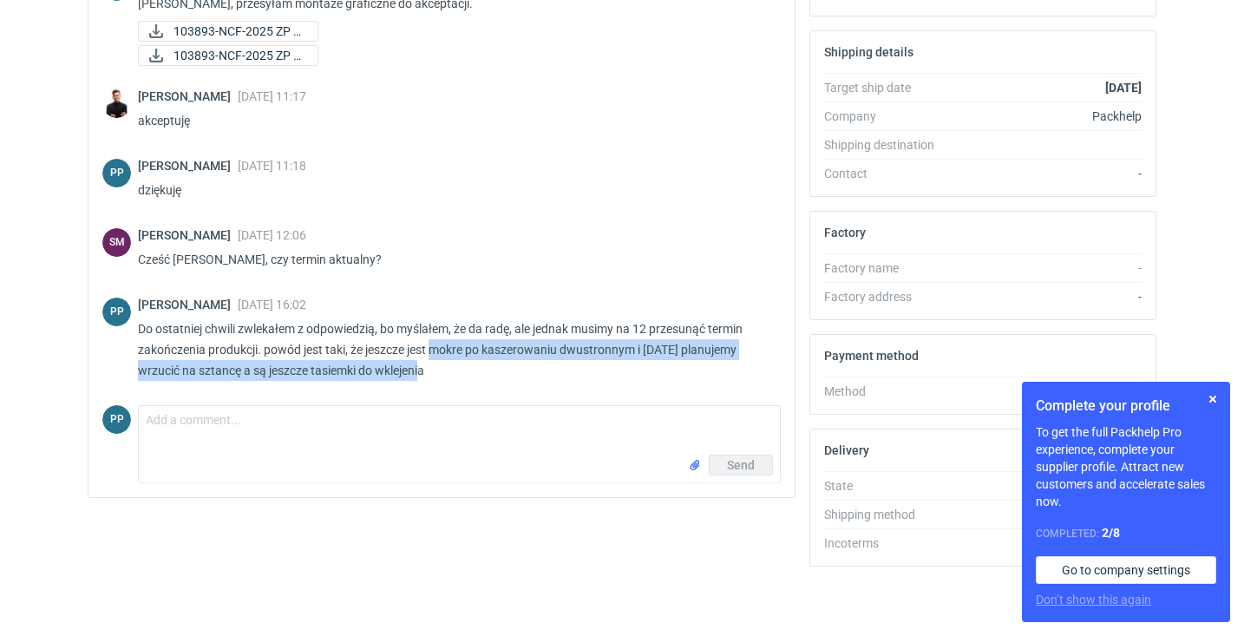
drag, startPoint x: 432, startPoint y: 349, endPoint x: 469, endPoint y: 366, distance: 41.2
click at [469, 366] on p "Do ostatniej chwili zwlekałem z odpowiedzią, bo myślałem, że da radę, ale jedna…" at bounding box center [452, 349] width 629 height 62
copy p "mokre po kaszerowaniu dwustronnym i jutro planujemy wrzucić na sztancę a są jes…"
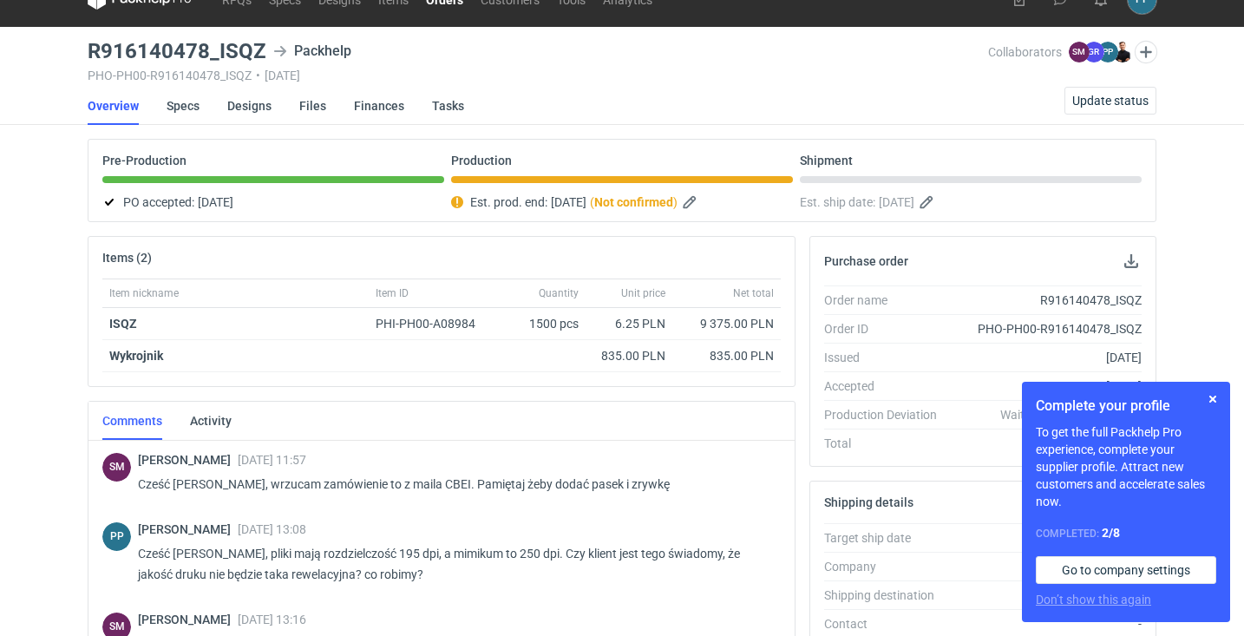
scroll to position [35, 0]
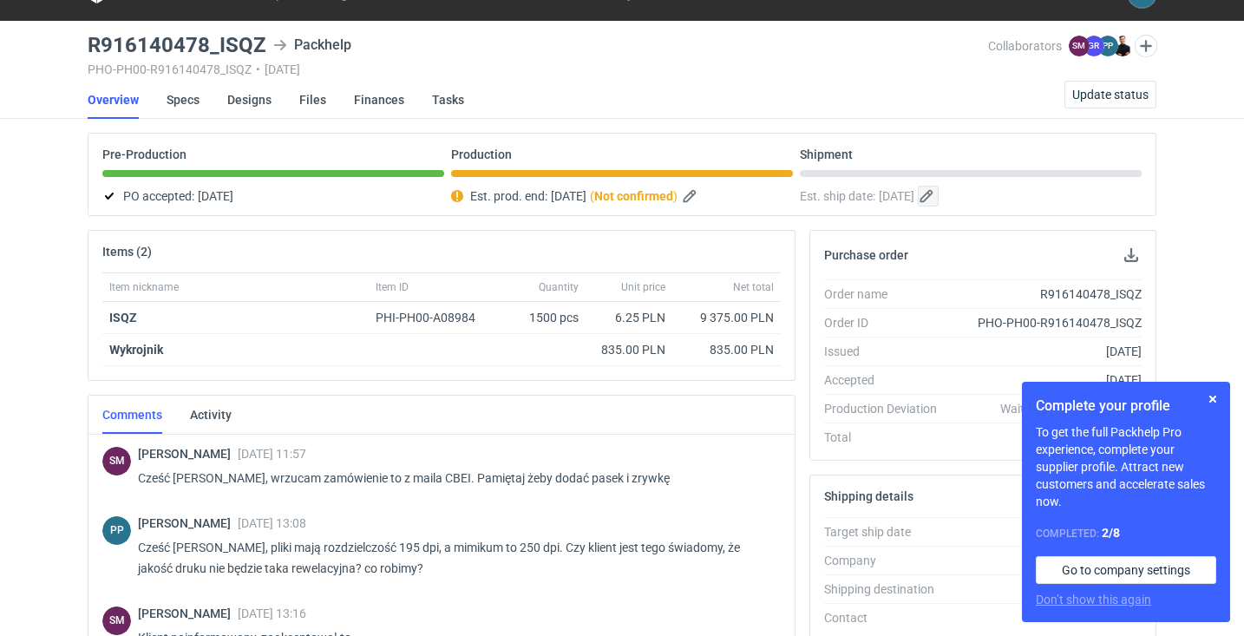
click at [939, 196] on button "button" at bounding box center [928, 196] width 21 height 21
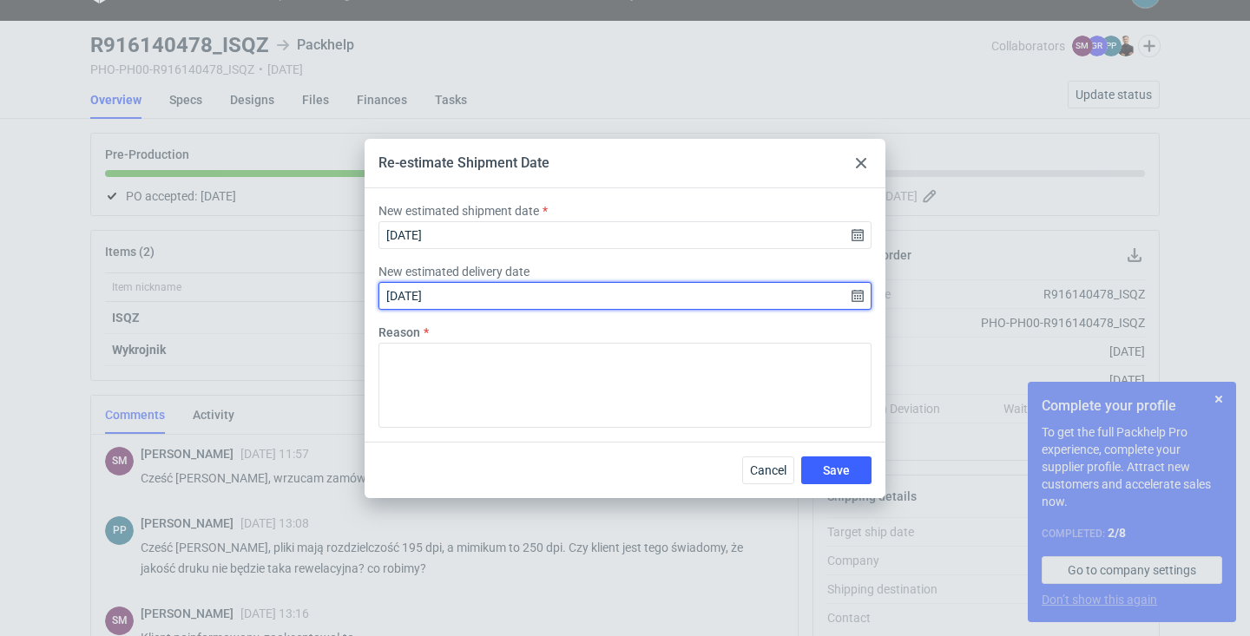
click at [858, 295] on input "2025-09-11" at bounding box center [624, 296] width 493 height 28
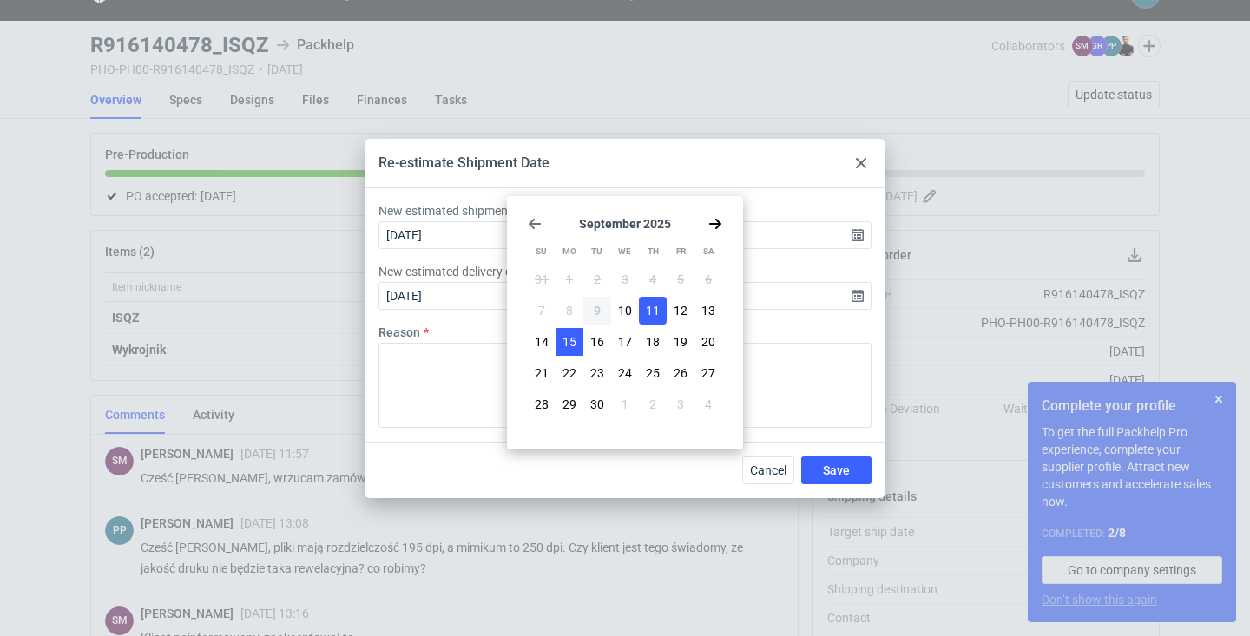
click at [565, 345] on span "15" at bounding box center [569, 341] width 14 height 17
type input "2025-09-15"
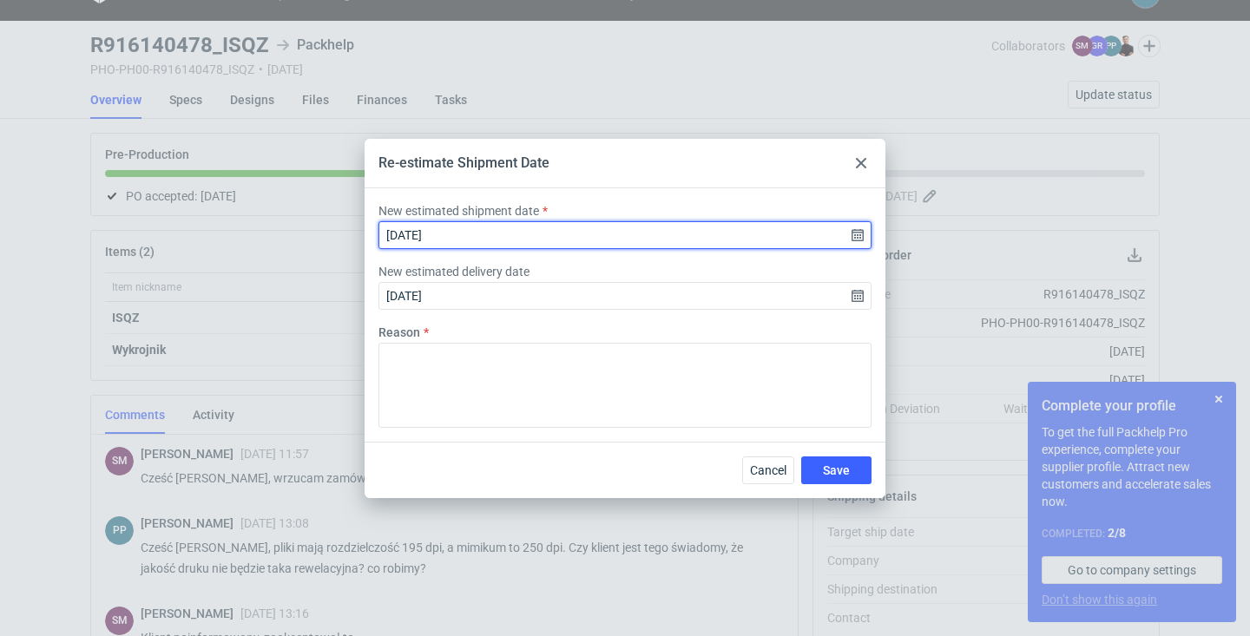
drag, startPoint x: 857, startPoint y: 238, endPoint x: 755, endPoint y: 248, distance: 102.1
click at [849, 237] on input "2025-09-11" at bounding box center [624, 235] width 493 height 28
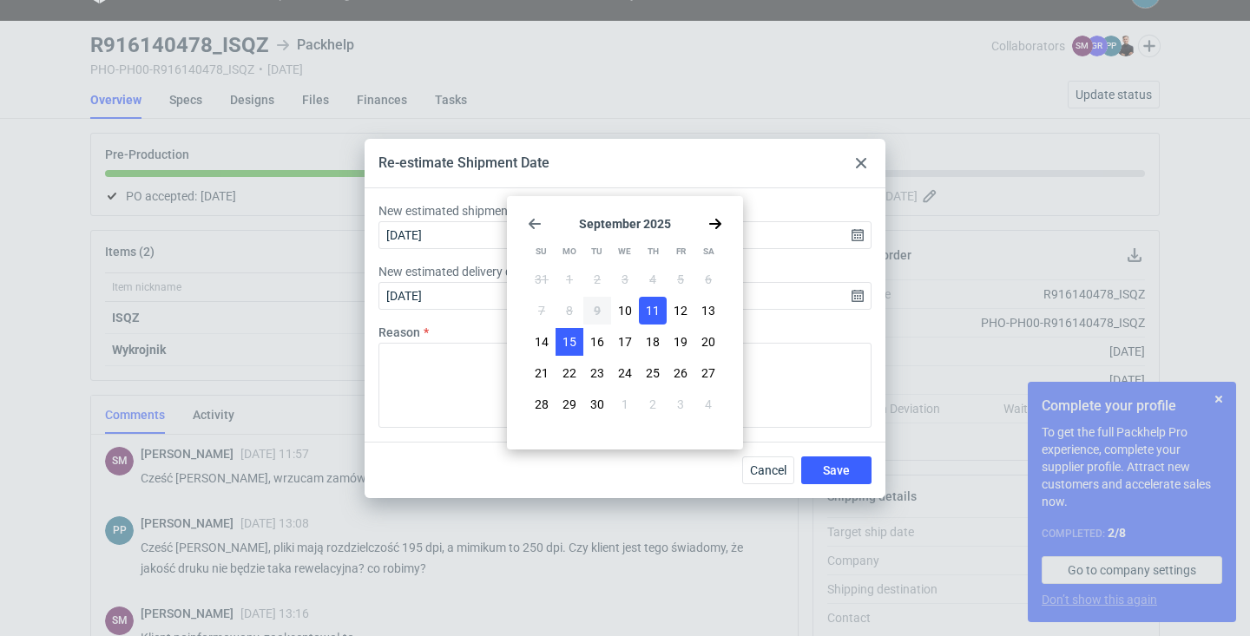
click at [565, 342] on span "15" at bounding box center [569, 341] width 14 height 17
type input "2025-09-15"
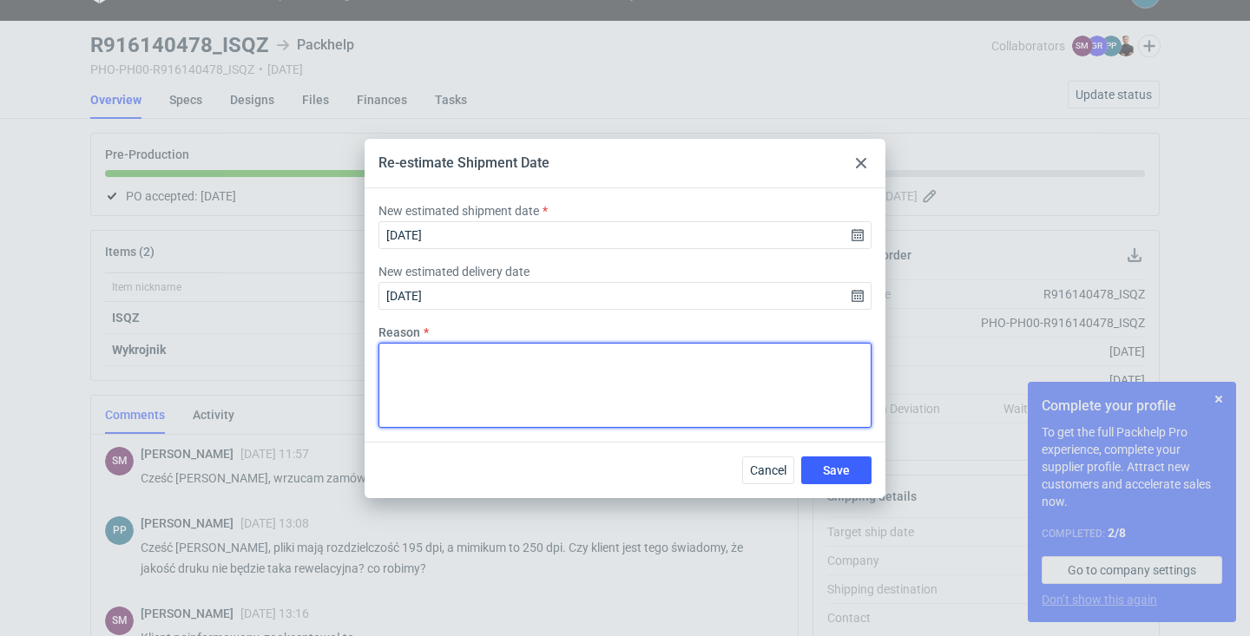
click at [391, 363] on textarea "Reason" at bounding box center [624, 385] width 493 height 85
paste textarea "mokre po kaszerowaniu dwustronnym i jutro planujemy wrzucić na sztancę a są jes…"
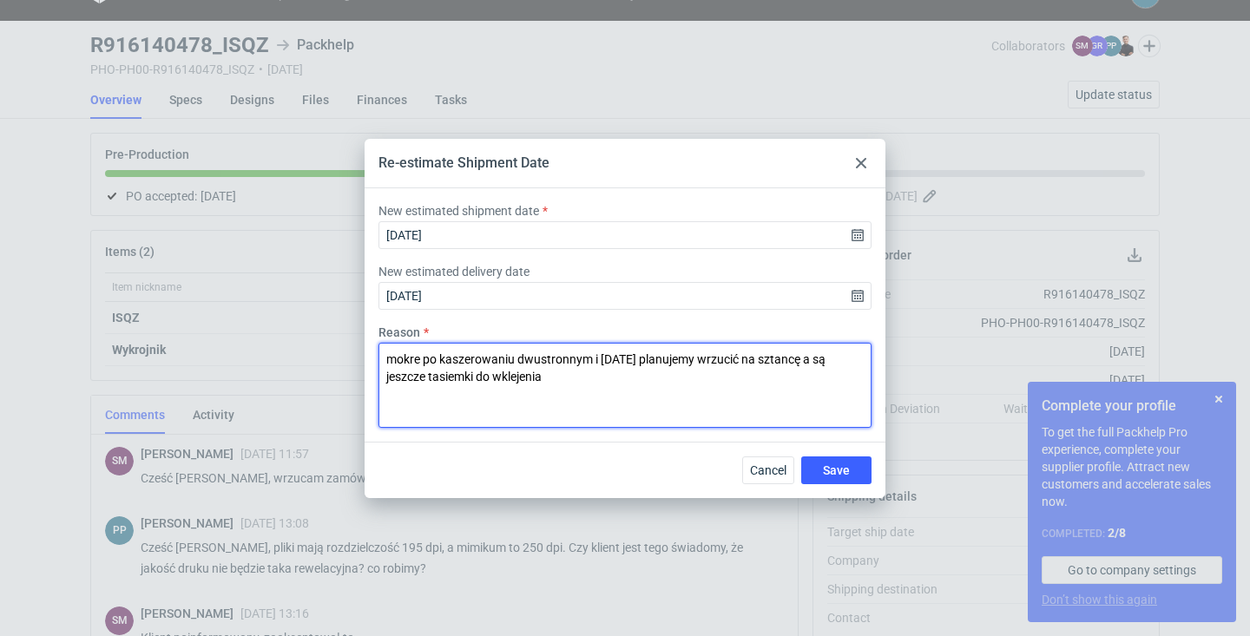
click at [386, 361] on textarea "mokre po kaszerowaniu dwustronnym i jutro planujemy wrzucić na sztancę a są jes…" at bounding box center [624, 385] width 493 height 85
type textarea "arkusze są jeszcze mokre po kaszerowaniu dwustronnym i jutro planujemy wrzucić …"
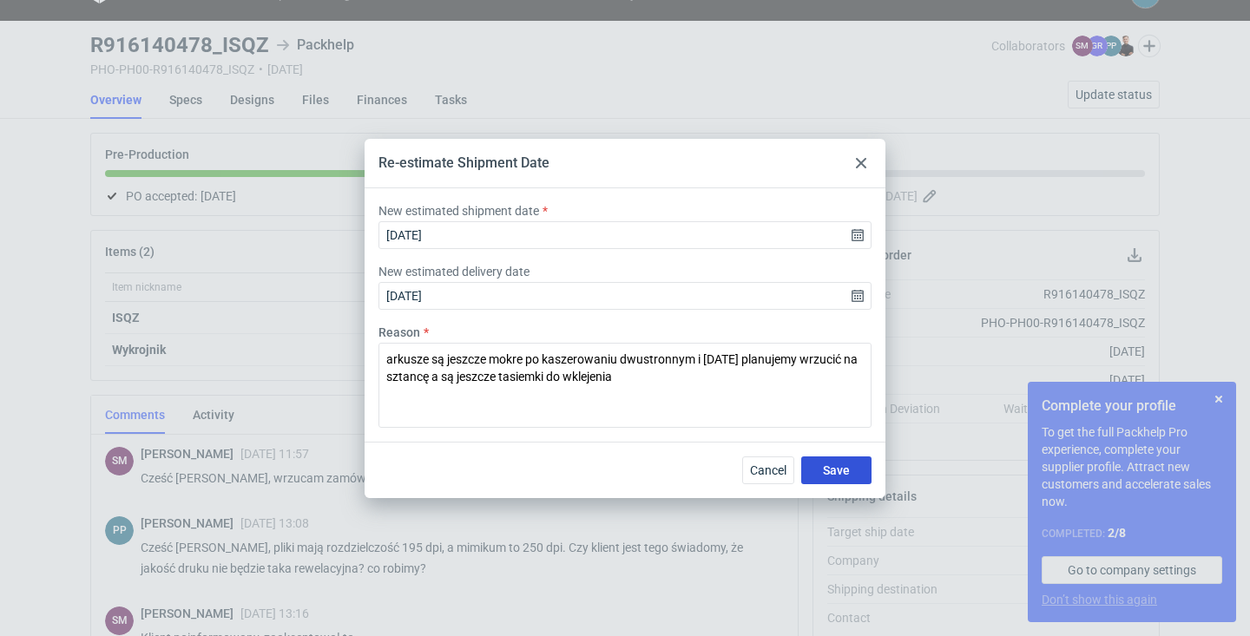
click at [846, 475] on span "Save" at bounding box center [836, 470] width 27 height 12
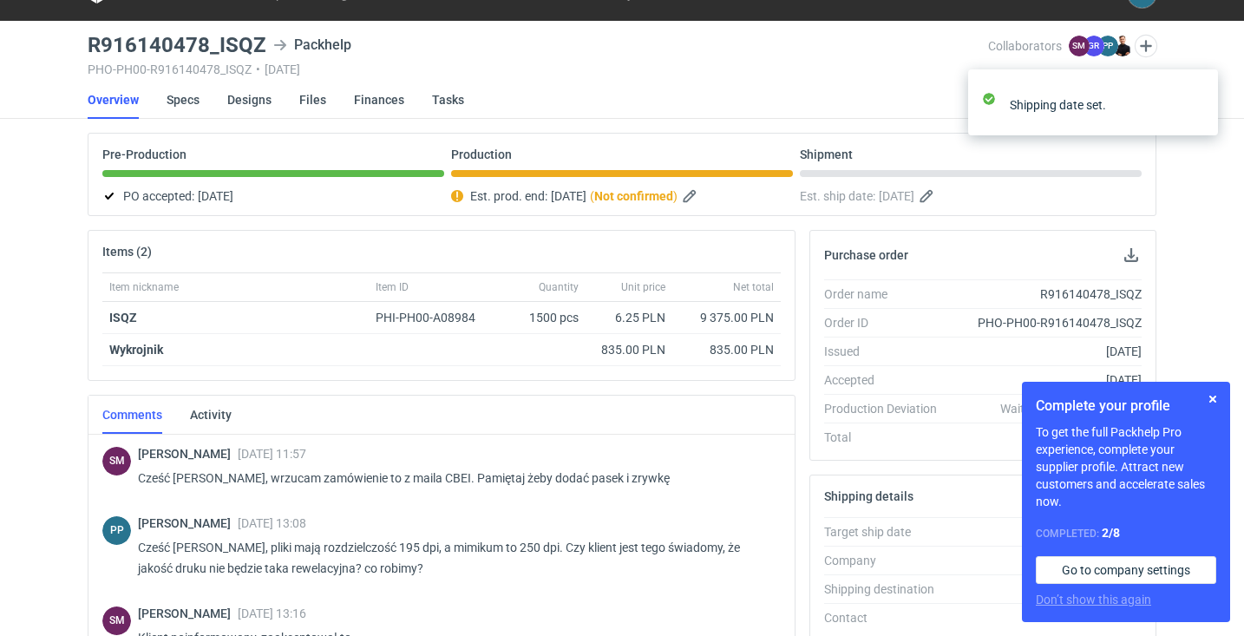
scroll to position [35, 1]
click at [702, 200] on button "button" at bounding box center [691, 196] width 21 height 21
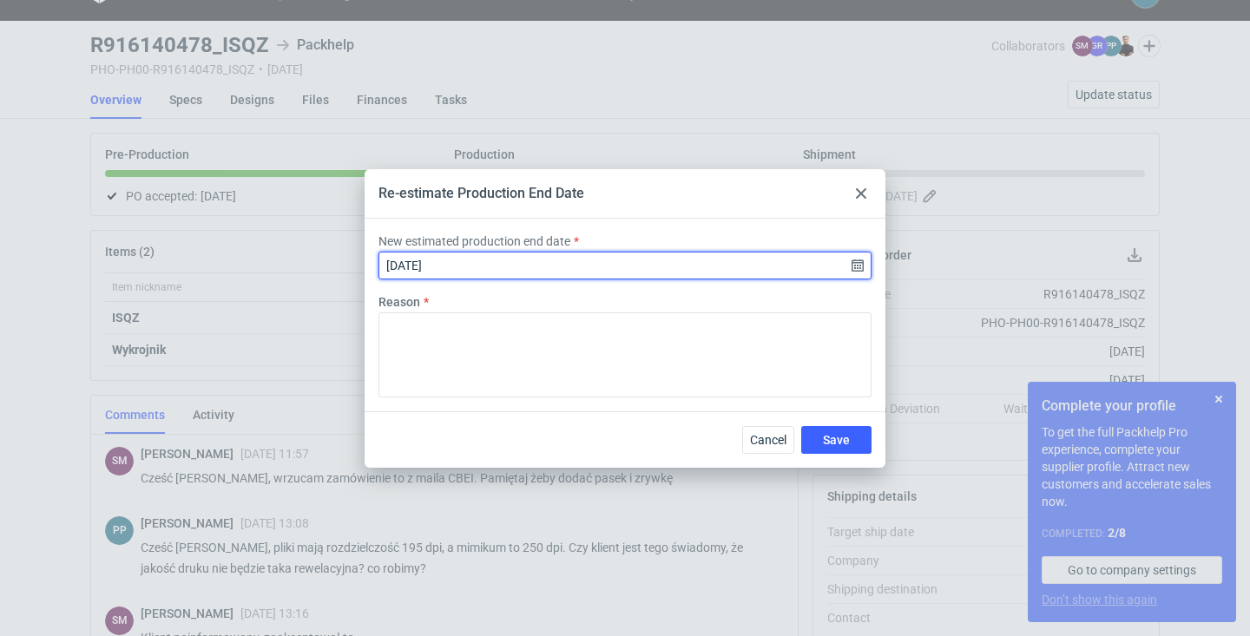
click at [854, 264] on input "2025-09-10" at bounding box center [624, 266] width 493 height 28
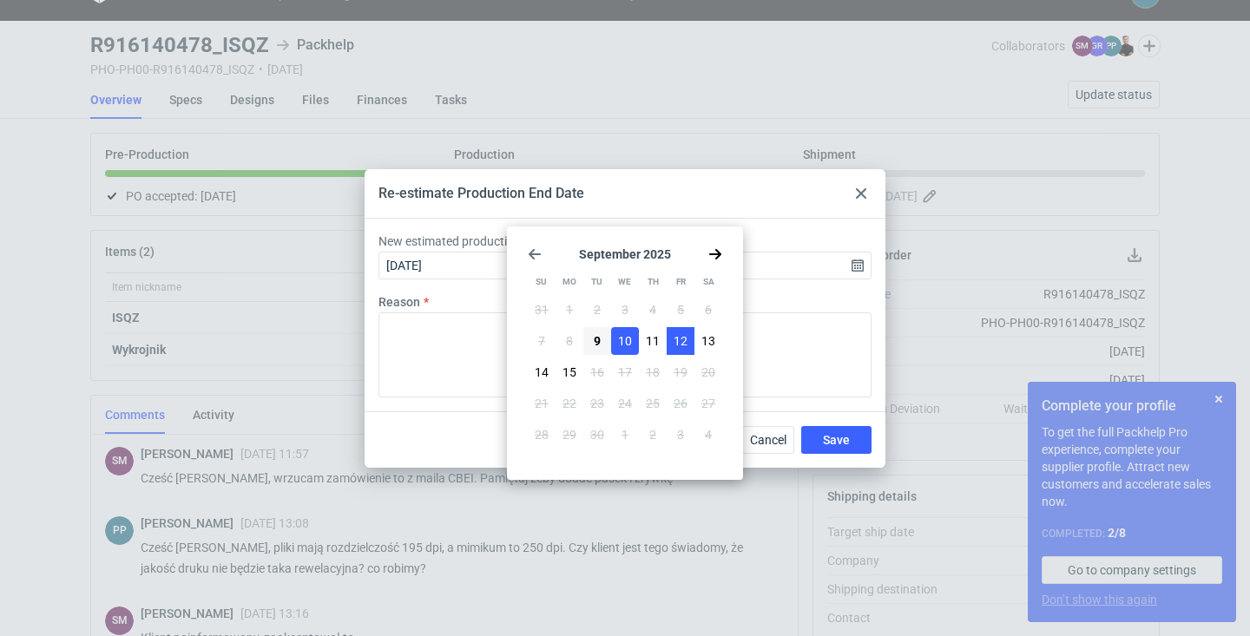
click at [685, 338] on span "12" at bounding box center [680, 340] width 14 height 17
type input "2025-09-12"
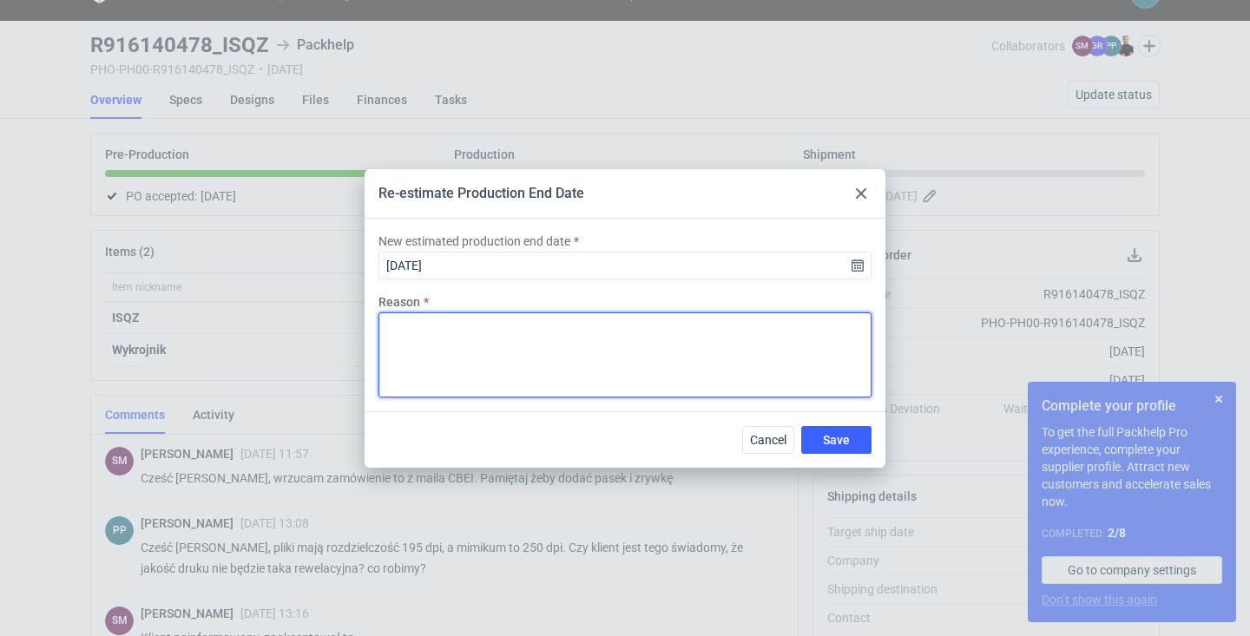
click at [552, 329] on textarea "Reason" at bounding box center [624, 354] width 493 height 85
paste textarea "mokre po kaszerowaniu dwustronnym i jutro planujemy wrzucić na sztancę a są jes…"
click at [384, 329] on textarea "mokre po kaszerowaniu dwustronnym i jutro planujemy wrzucić na sztancę a są jes…" at bounding box center [624, 354] width 493 height 85
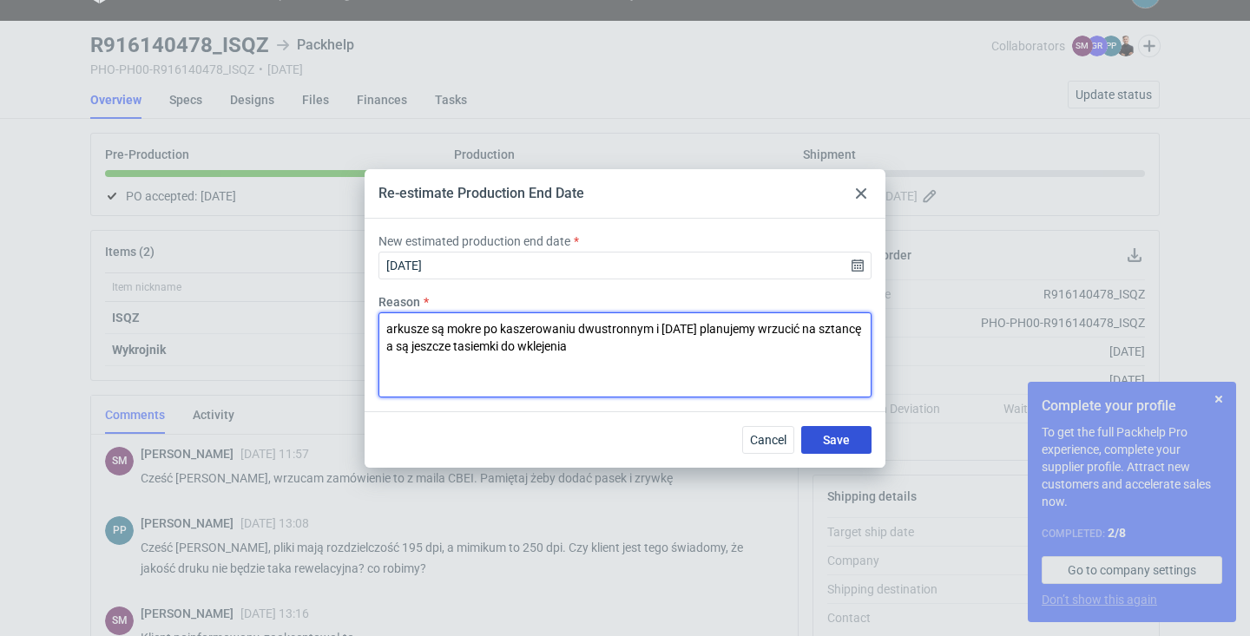
type textarea "arkusze są mokre po kaszerowaniu dwustronnym i jutro planujemy wrzucić na sztan…"
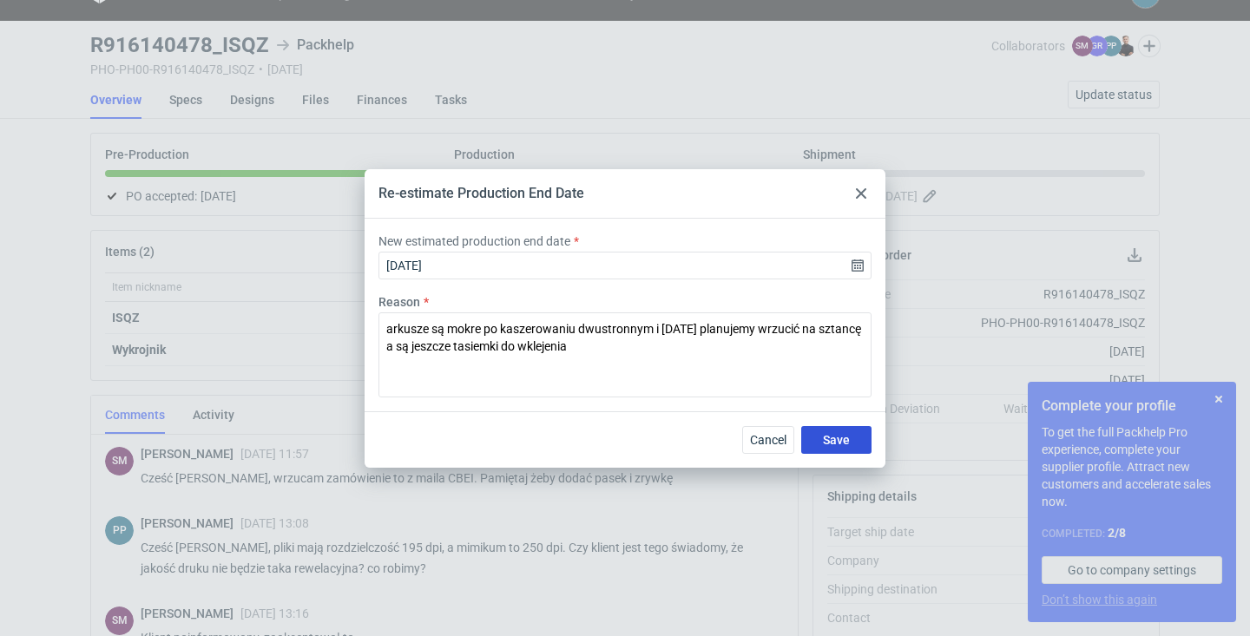
click at [843, 444] on span "Save" at bounding box center [836, 440] width 27 height 12
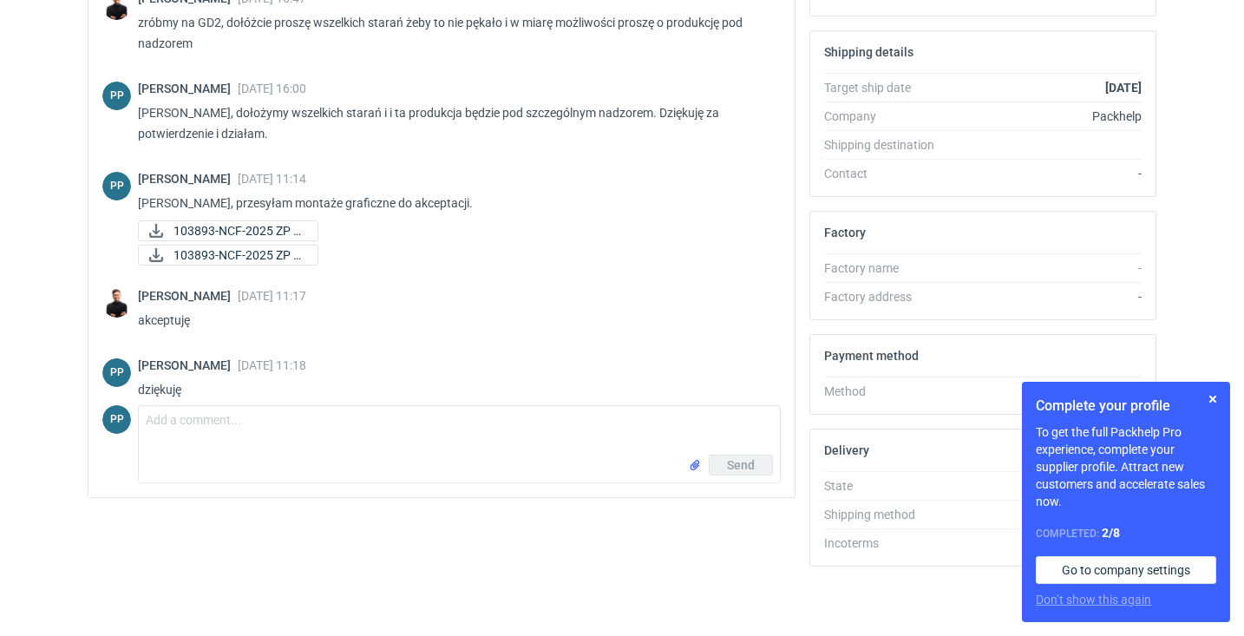
scroll to position [1021, 0]
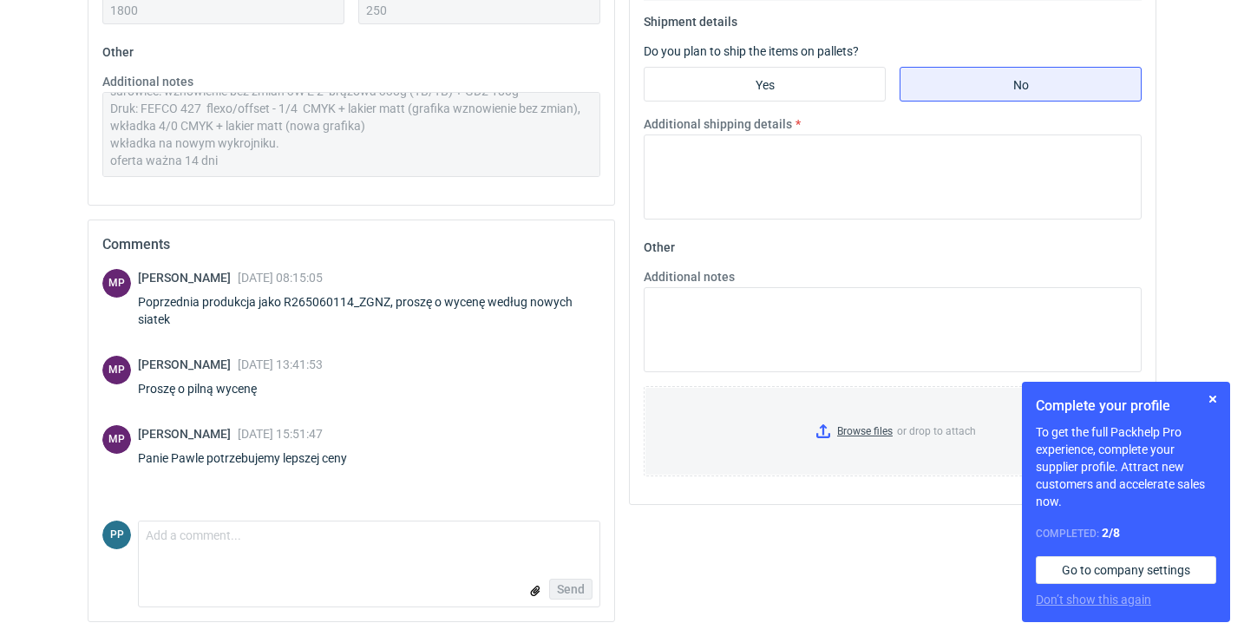
scroll to position [705, 0]
click at [201, 546] on textarea "Comment message" at bounding box center [369, 540] width 461 height 36
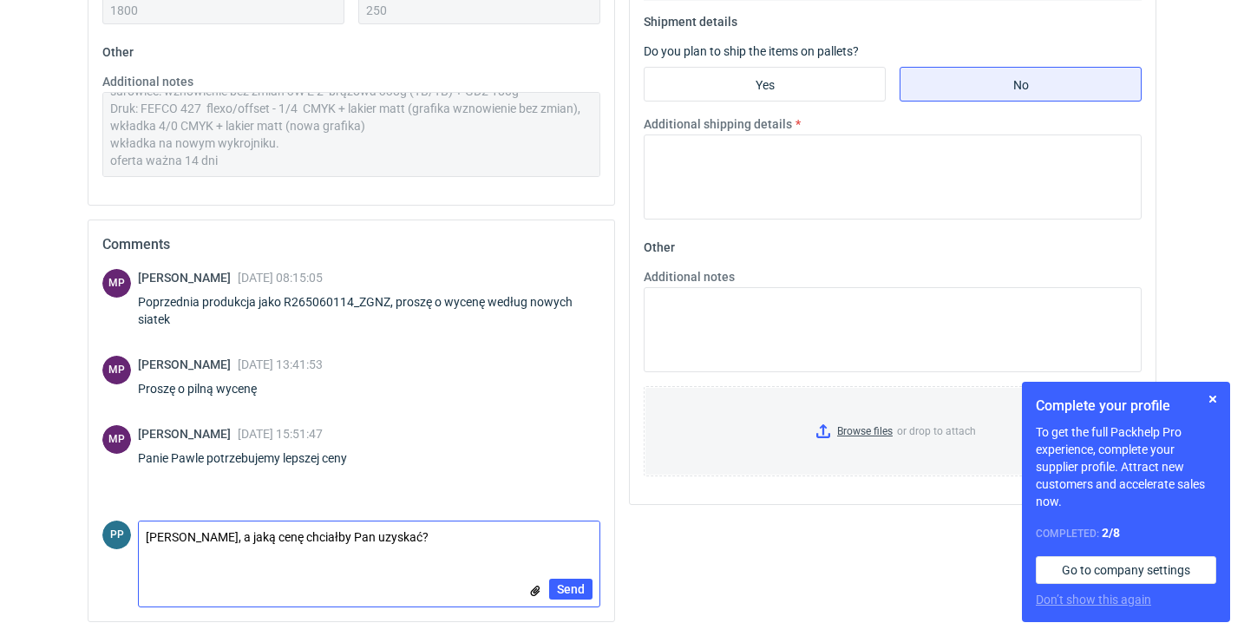
drag, startPoint x: 430, startPoint y: 536, endPoint x: 229, endPoint y: 538, distance: 200.5
click at [229, 538] on textarea "Panie Michale, a jaką cenę chciałby Pan uzyskać?" at bounding box center [369, 540] width 461 height 36
type textarea "Panie Michale, jakiej ceny pan by potrzebował?"
click at [575, 590] on span "Send" at bounding box center [571, 589] width 28 height 12
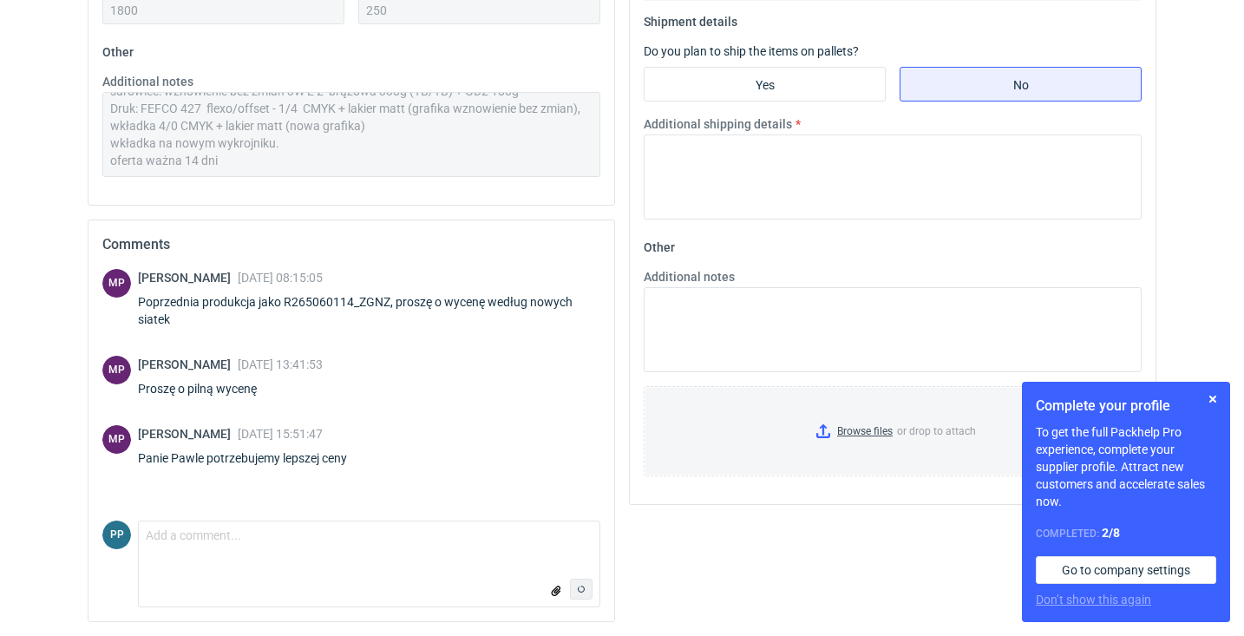
scroll to position [41, 0]
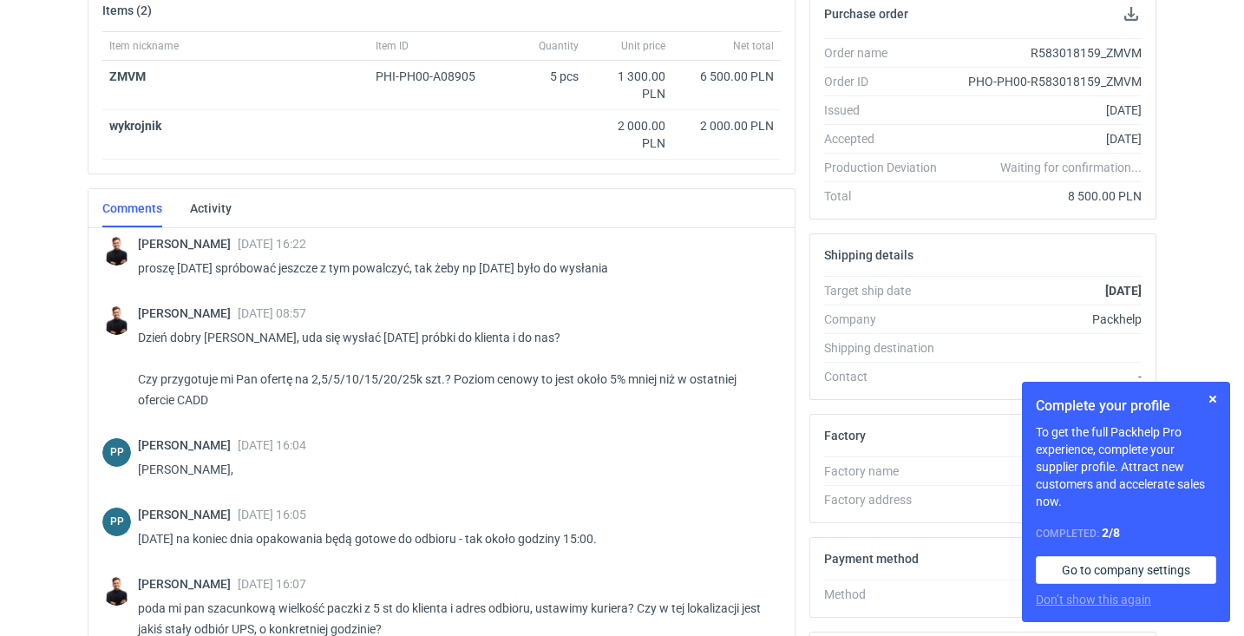
scroll to position [276, 3]
click at [1213, 397] on button "button" at bounding box center [1213, 399] width 21 height 21
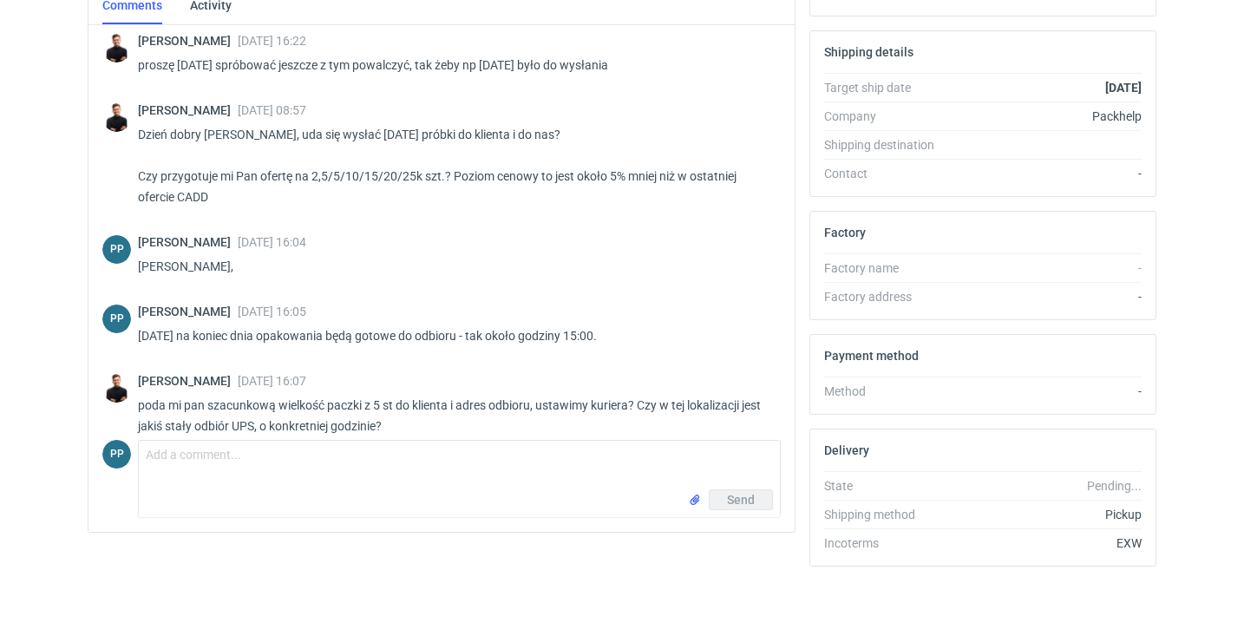
scroll to position [479, 3]
click at [204, 454] on textarea "Comment message" at bounding box center [459, 465] width 641 height 49
type textarea "d"
type textarea "z"
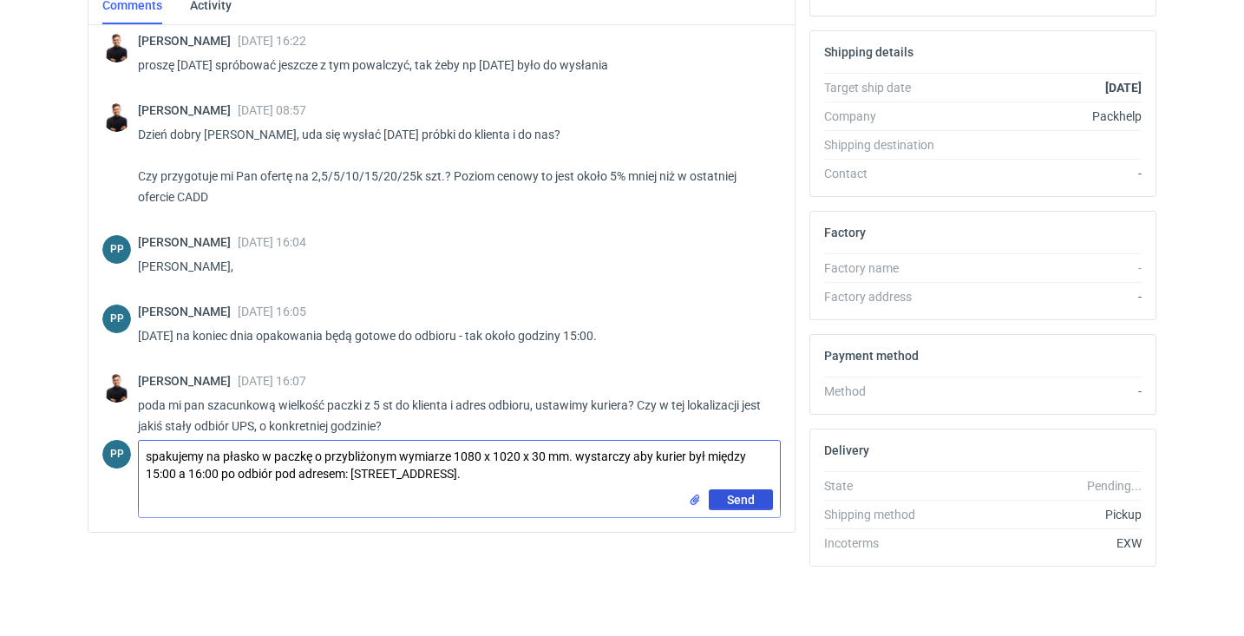
type textarea "spakujemy na płasko w paczkę o przybliżonym wymiarze 1080 x 1020 x 30 mm. wysta…"
click at [731, 496] on span "Send" at bounding box center [741, 500] width 28 height 12
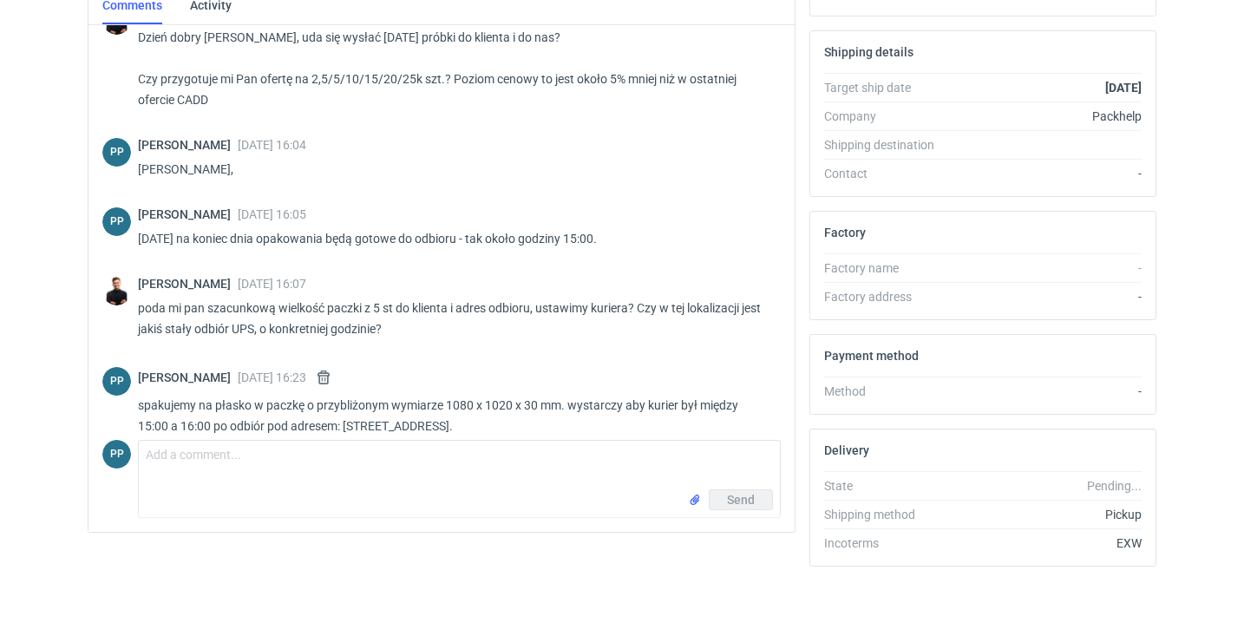
scroll to position [1287, 0]
